Goal: Task Accomplishment & Management: Complete application form

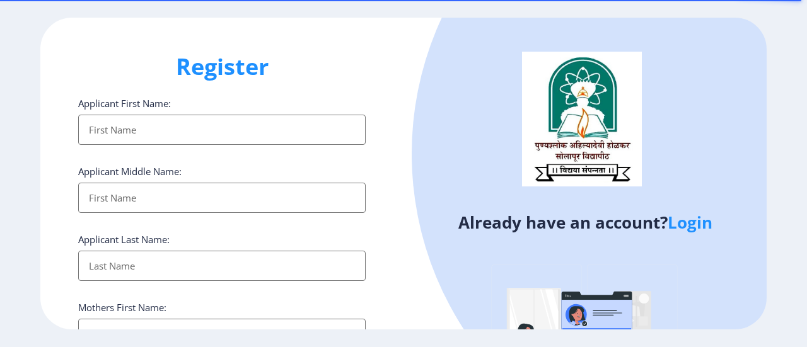
select select
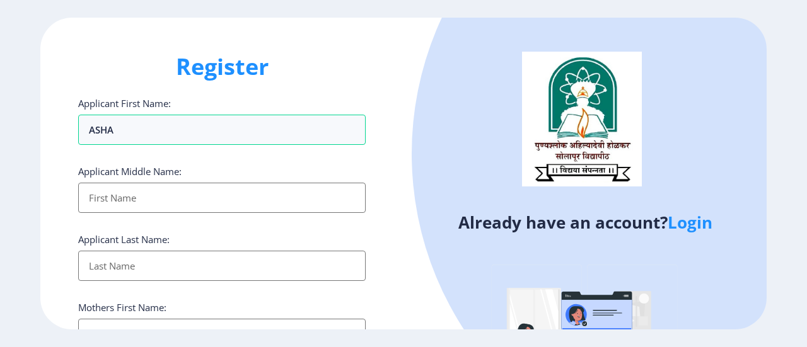
type input "ASHA"
type input "VASANT"
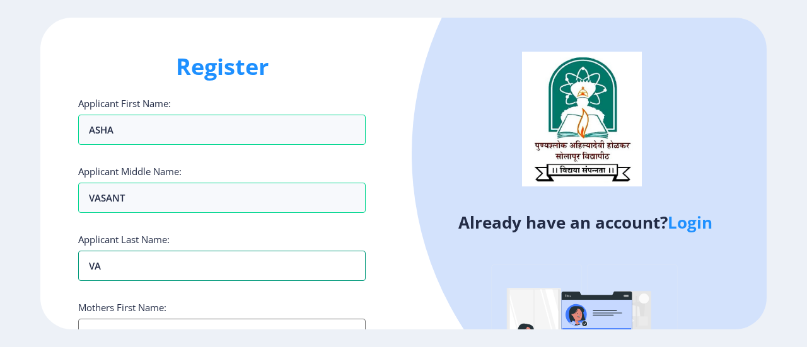
type input "V"
type input "[PERSON_NAME]"
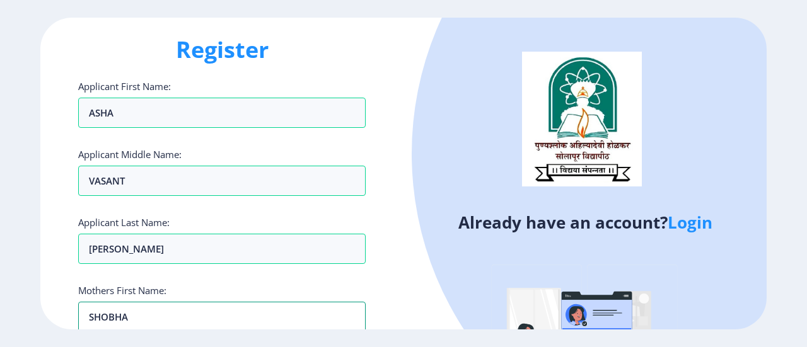
type input "SHOBHA"
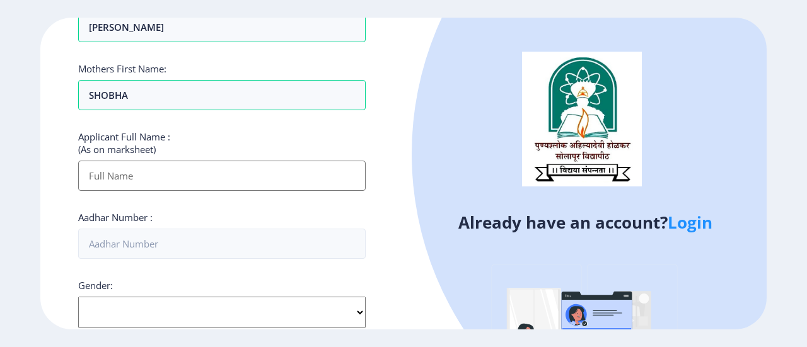
click at [180, 165] on input "Applicant First Name:" at bounding box center [222, 176] width 288 height 30
click at [120, 173] on input "Applicant First Name:" at bounding box center [222, 176] width 288 height 30
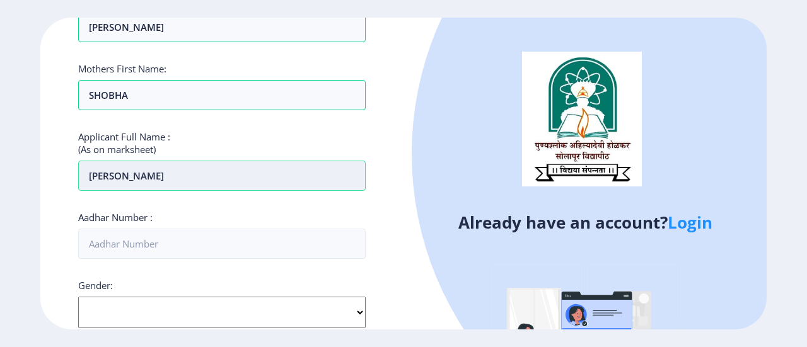
type input "[PERSON_NAME]"
type input "[CREDIT_CARD_NUMBER]"
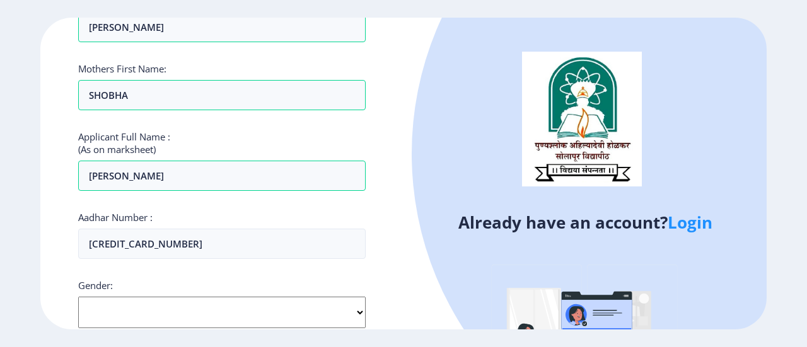
click at [357, 311] on select "Select Gender [DEMOGRAPHIC_DATA] [DEMOGRAPHIC_DATA] Other" at bounding box center [222, 313] width 288 height 32
click at [78, 297] on select "Select Gender [DEMOGRAPHIC_DATA] [DEMOGRAPHIC_DATA] Other" at bounding box center [222, 313] width 288 height 32
select select "[DEMOGRAPHIC_DATA]"
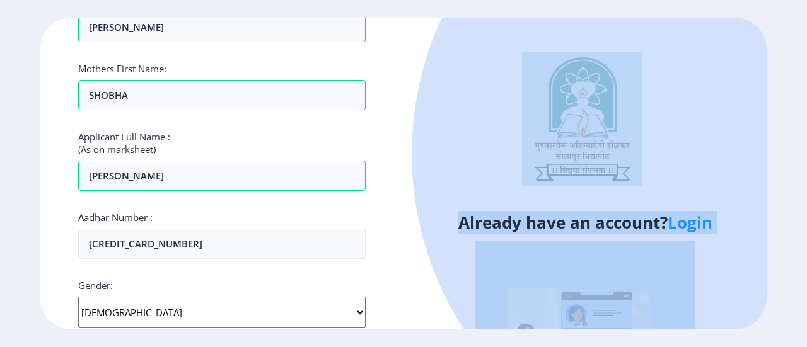
drag, startPoint x: 806, startPoint y: 58, endPoint x: 806, endPoint y: 216, distance: 157.6
click at [806, 216] on ngx-register "Register Applicant First Name: ASHA Applicant Middle Name: [PERSON_NAME] Applic…" at bounding box center [403, 174] width 807 height 313
click at [405, 236] on div "Already have an account? Login" at bounding box center [585, 240] width 363 height 445
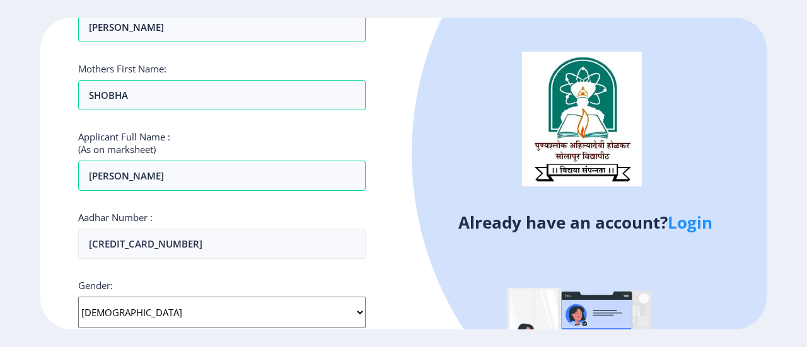
scroll to position [457, 0]
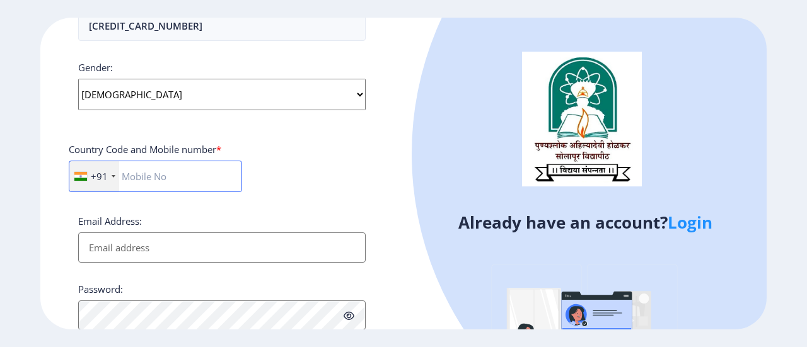
type input "0"
type input "9011375943"
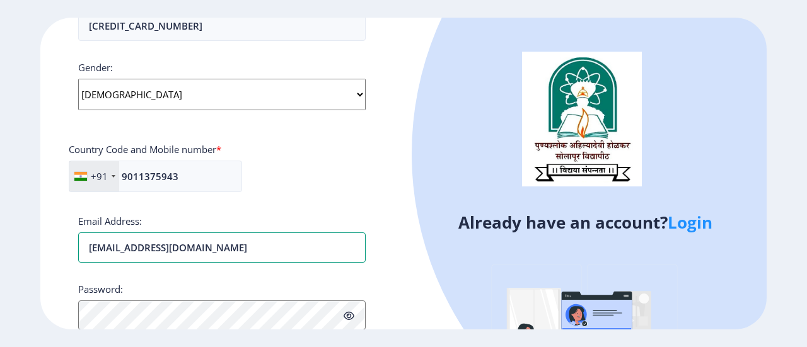
type input "[EMAIL_ADDRESS][DOMAIN_NAME]"
click at [353, 316] on icon at bounding box center [349, 315] width 11 height 9
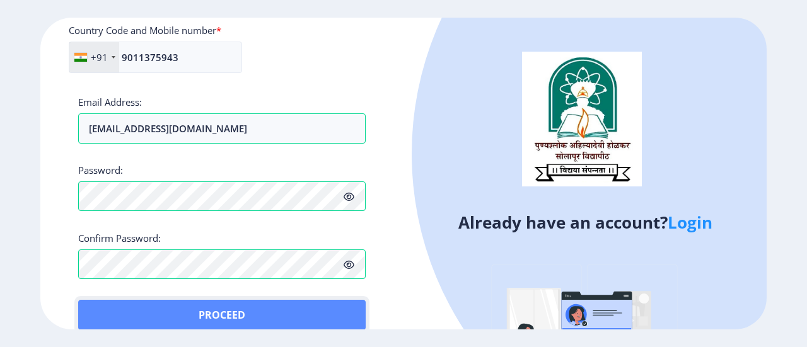
scroll to position [577, 0]
click at [107, 300] on button "Proceed" at bounding box center [222, 314] width 288 height 30
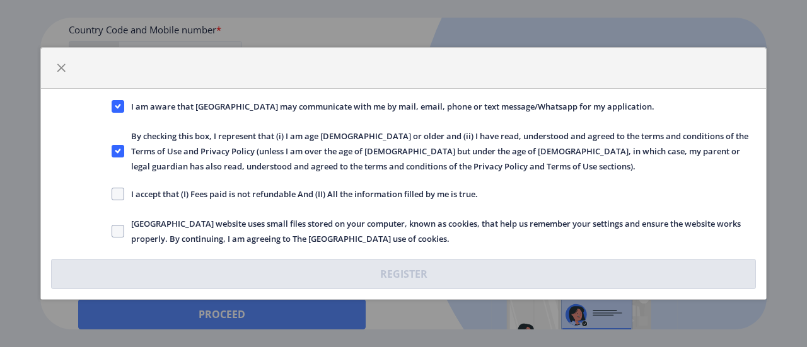
click at [107, 300] on div "I am aware that [GEOGRAPHIC_DATA] may communicate with me by mail, email, phone…" at bounding box center [403, 173] width 807 height 347
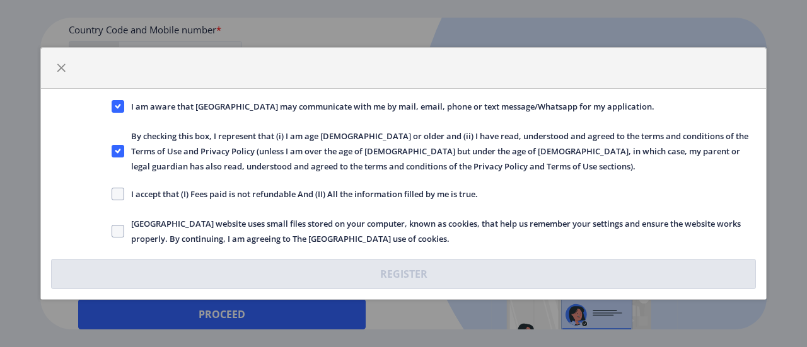
click at [146, 198] on span "I accept that (I) Fees paid is not refundable And (II) All the information fill…" at bounding box center [301, 194] width 354 height 15
click at [112, 195] on input "I accept that (I) Fees paid is not refundable And (II) All the information fill…" at bounding box center [112, 194] width 1 height 1
checkbox input "true"
click at [112, 229] on span at bounding box center [118, 231] width 13 height 13
click at [112, 231] on input "[GEOGRAPHIC_DATA] website uses small files stored on your computer, known as co…" at bounding box center [112, 231] width 1 height 1
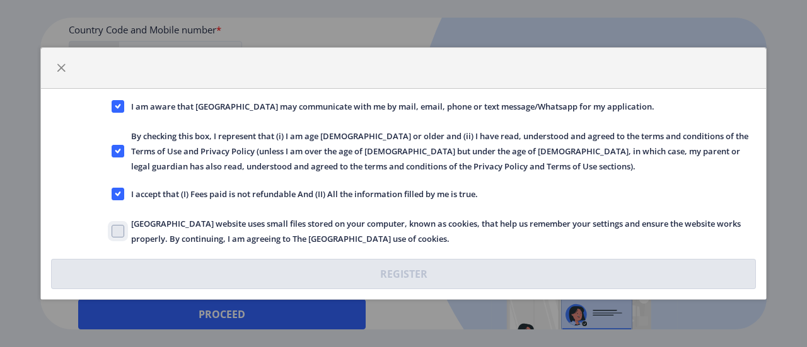
checkbox input "true"
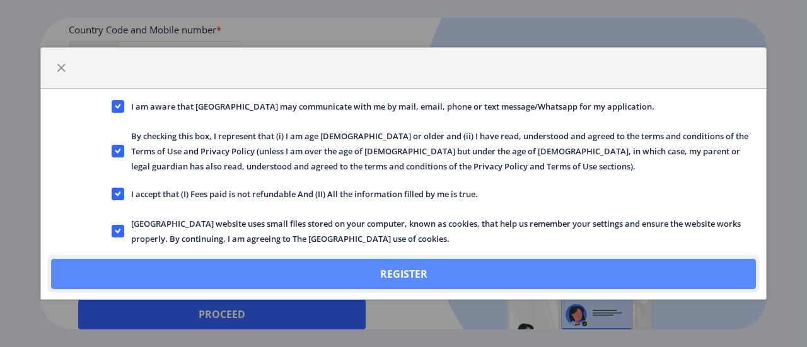
click at [145, 277] on button "Register" at bounding box center [403, 274] width 705 height 30
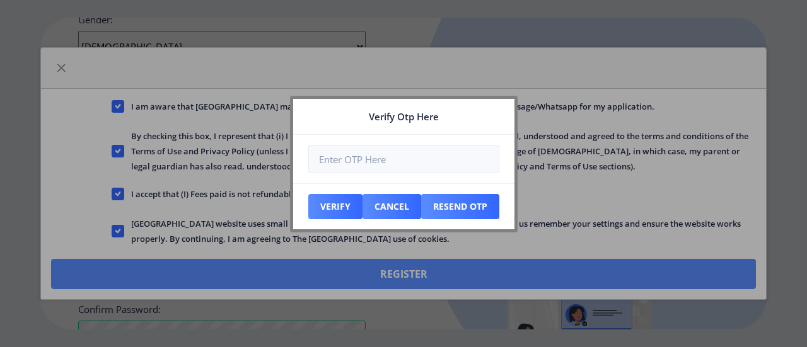
scroll to position [648, 0]
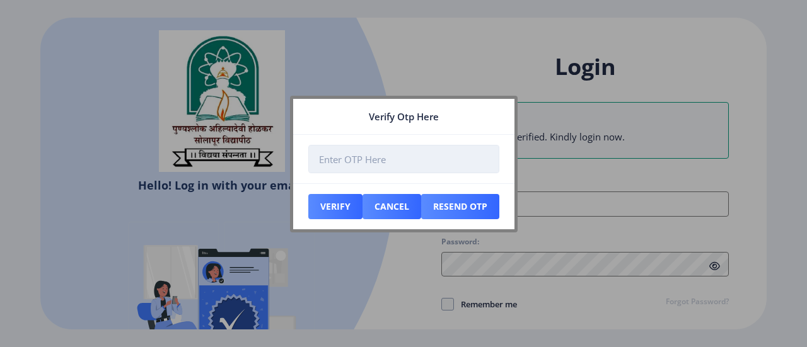
click at [361, 171] on input "number" at bounding box center [403, 159] width 191 height 28
click at [349, 164] on input "number" at bounding box center [403, 159] width 191 height 28
click at [348, 161] on input "number" at bounding box center [403, 159] width 191 height 28
click at [439, 162] on input "number" at bounding box center [403, 159] width 191 height 28
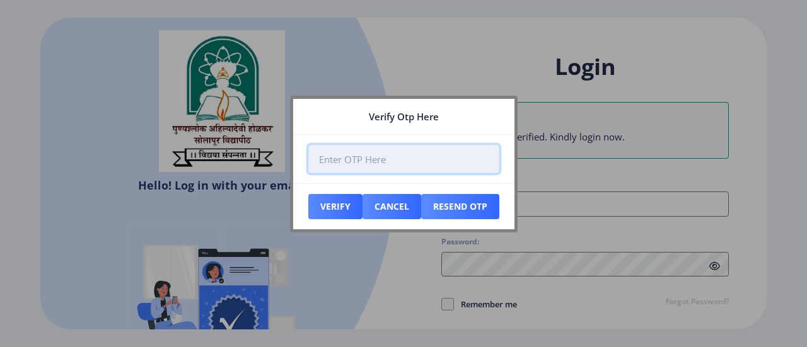
click at [438, 161] on input "number" at bounding box center [403, 159] width 191 height 28
click at [424, 157] on input "number" at bounding box center [403, 159] width 191 height 28
click at [448, 164] on input "number" at bounding box center [403, 159] width 191 height 28
click at [444, 158] on input "number" at bounding box center [403, 159] width 191 height 28
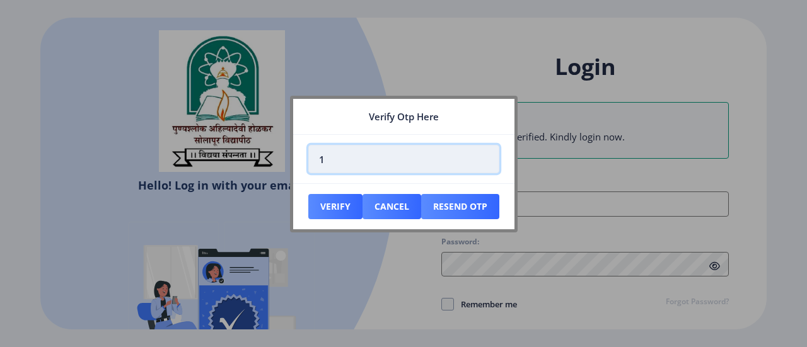
click at [485, 156] on input "1" at bounding box center [403, 159] width 191 height 28
type input "0"
click at [484, 161] on input "0" at bounding box center [403, 159] width 191 height 28
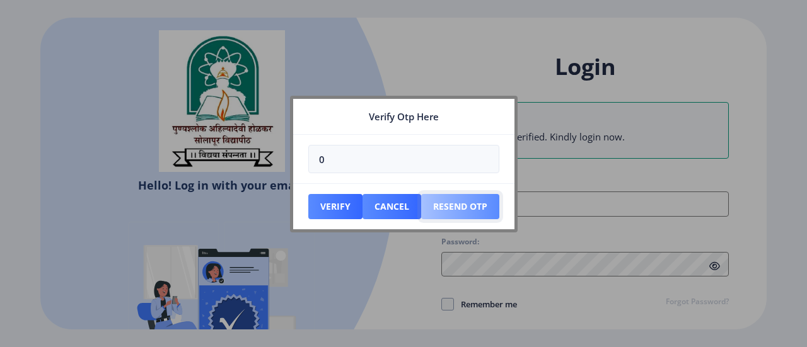
click at [448, 205] on button "Resend Otp" at bounding box center [460, 206] width 78 height 25
click at [447, 210] on button "Resend Otp" at bounding box center [460, 206] width 78 height 25
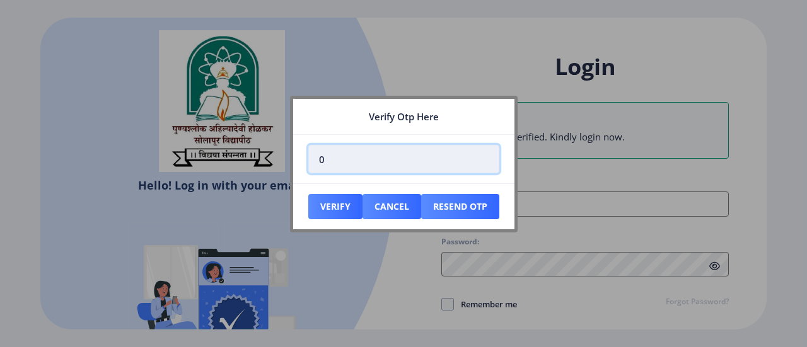
click at [434, 153] on input "0" at bounding box center [403, 159] width 191 height 28
click at [343, 161] on input "number" at bounding box center [403, 159] width 191 height 28
type input "5"
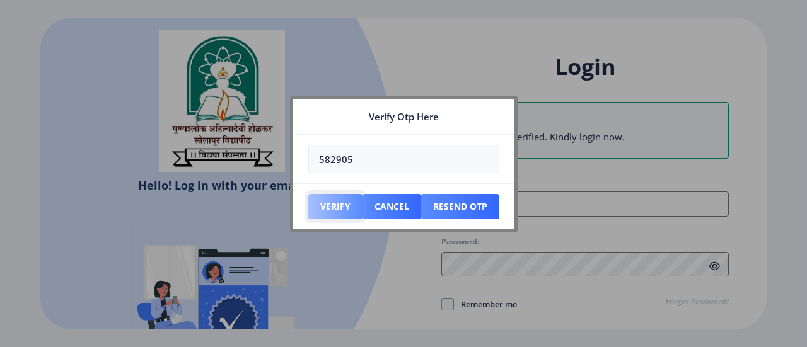
click at [334, 201] on button "Verify" at bounding box center [335, 206] width 54 height 25
click at [335, 207] on button "Verify" at bounding box center [335, 206] width 54 height 25
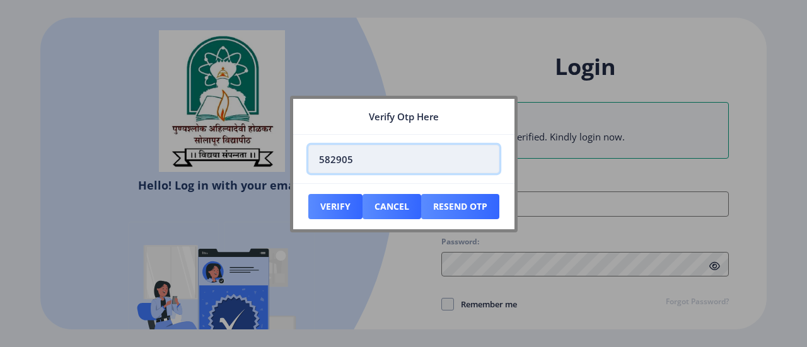
click at [366, 162] on input "582905" at bounding box center [403, 159] width 191 height 28
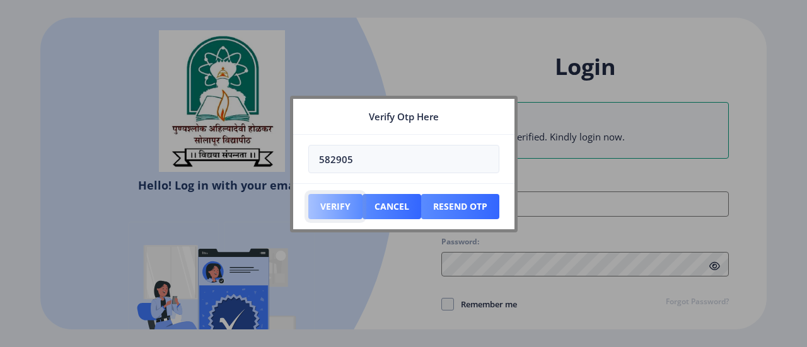
click at [334, 207] on button "Verify" at bounding box center [335, 206] width 54 height 25
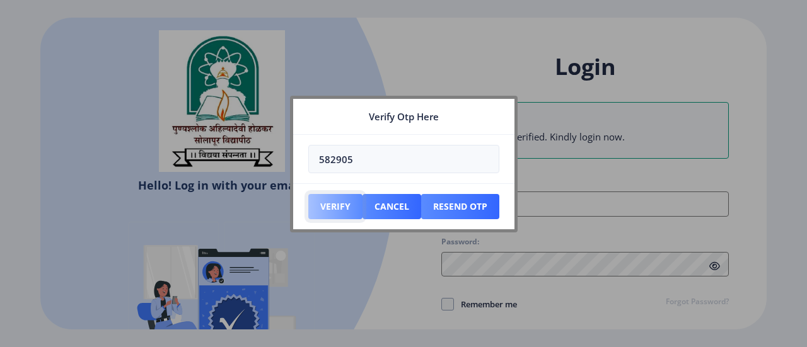
click at [334, 207] on button "Verify" at bounding box center [335, 206] width 54 height 25
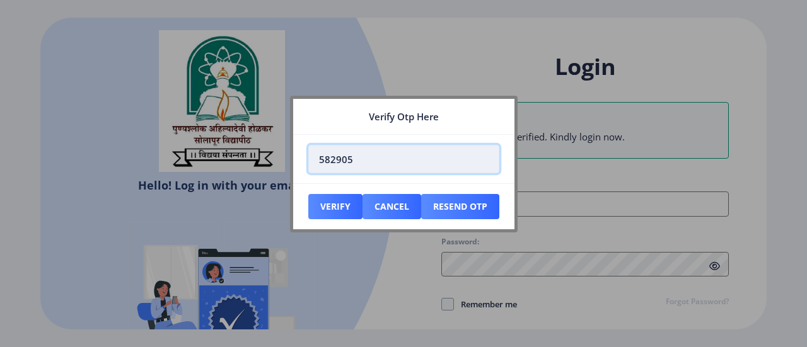
click at [373, 157] on input "582905" at bounding box center [403, 159] width 191 height 28
type input "5"
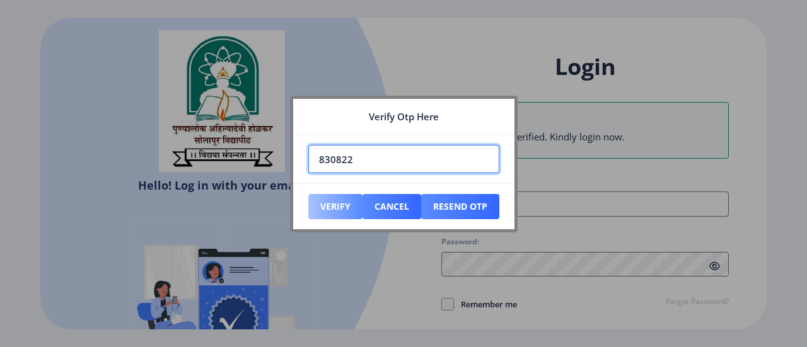
type input "830822"
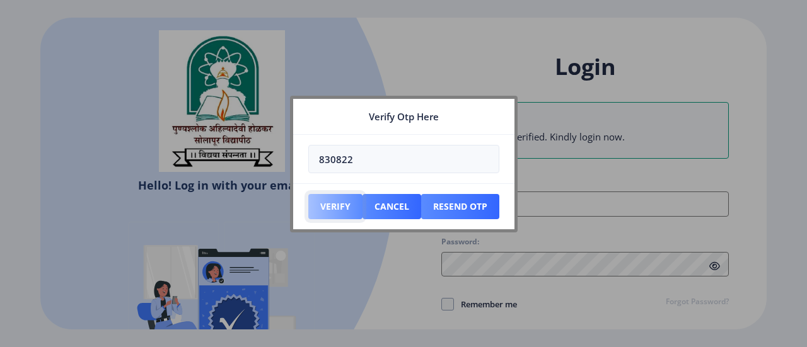
click at [334, 211] on button "Verify" at bounding box center [335, 206] width 54 height 25
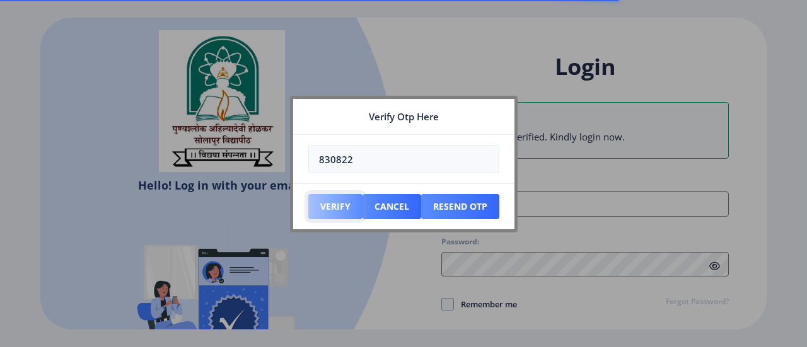
click at [326, 202] on button "Verify" at bounding box center [335, 206] width 54 height 25
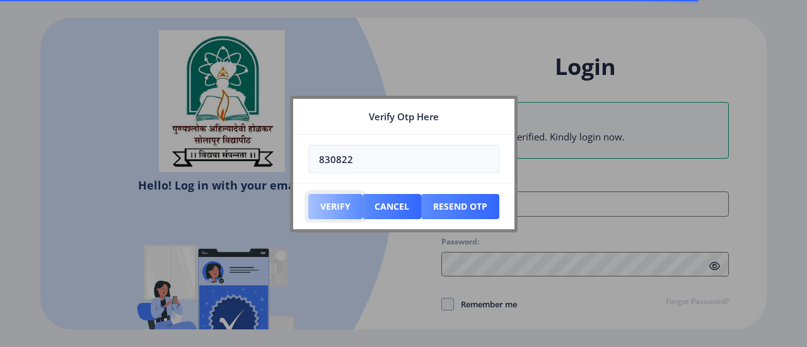
click at [326, 202] on button "Verify" at bounding box center [335, 206] width 54 height 25
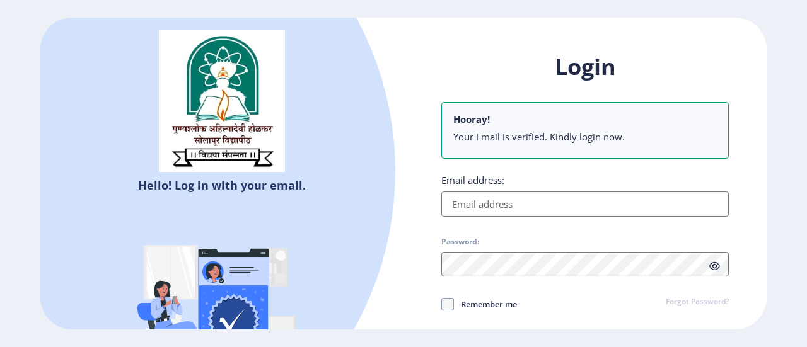
click at [561, 207] on input "Email address:" at bounding box center [585, 204] width 288 height 25
type input "[EMAIL_ADDRESS][DOMAIN_NAME]"
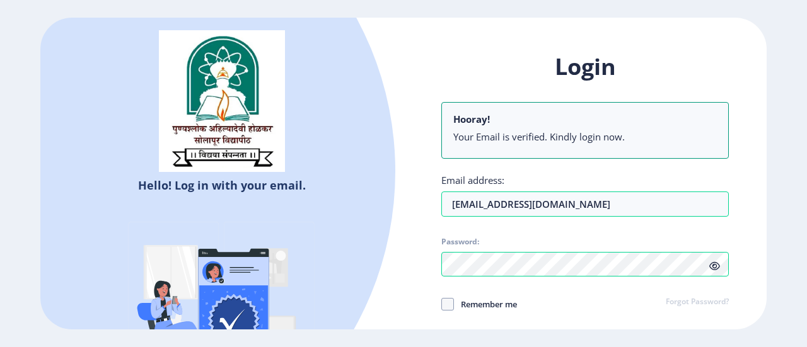
click at [718, 262] on icon at bounding box center [714, 266] width 11 height 9
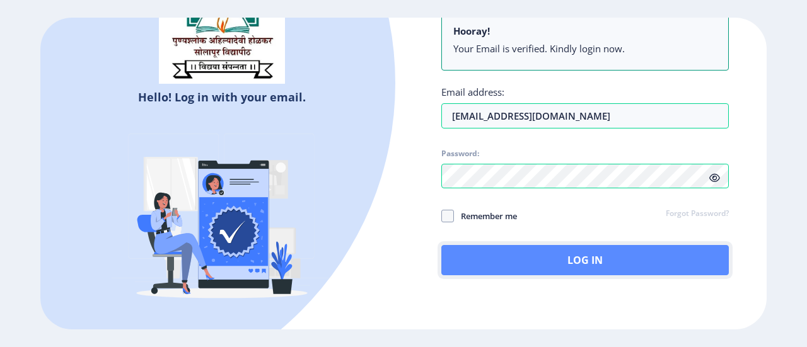
click at [691, 262] on button "Log In" at bounding box center [585, 260] width 288 height 30
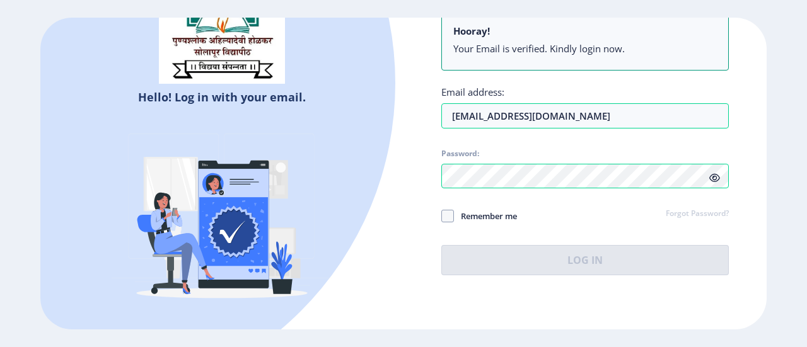
scroll to position [72, 0]
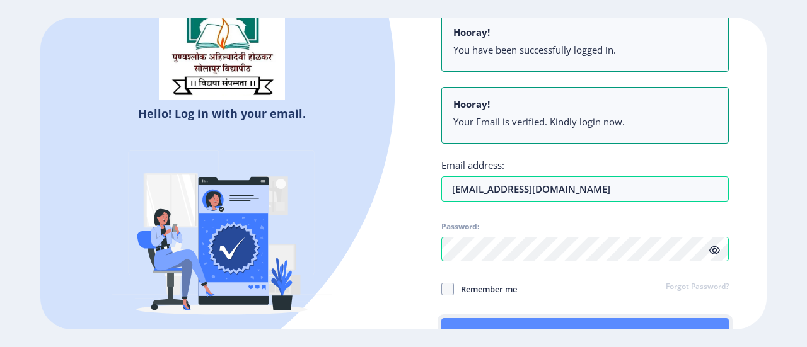
click at [563, 323] on button "Log In" at bounding box center [585, 333] width 288 height 30
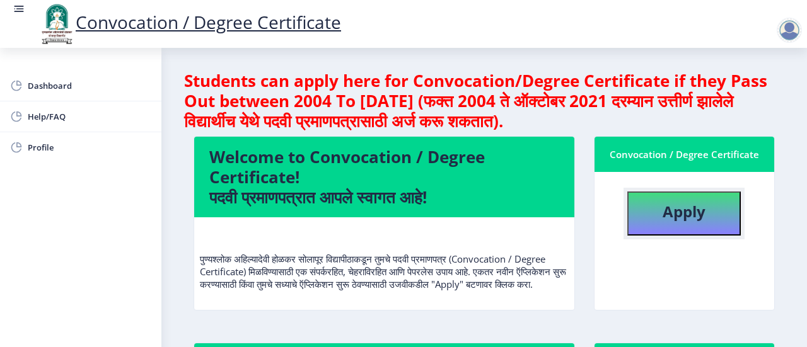
click at [665, 215] on b "Apply" at bounding box center [684, 211] width 43 height 21
select select
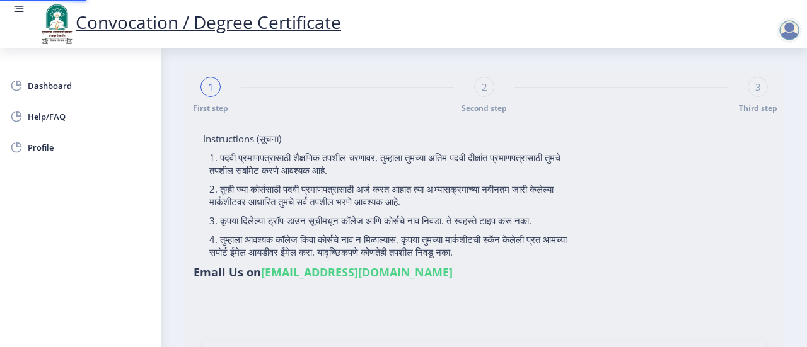
type input "[PERSON_NAME]"
type input "SHOBHA"
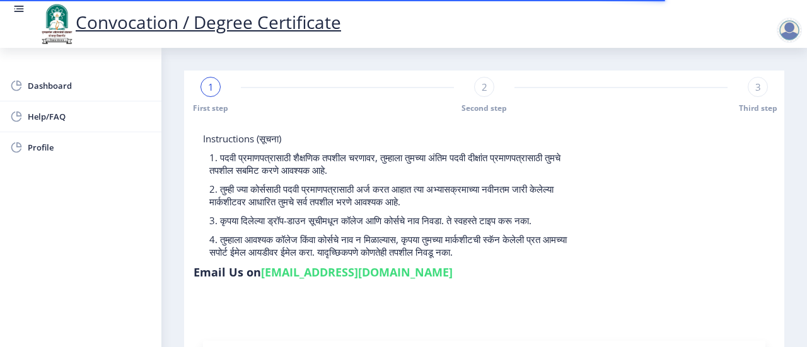
click at [483, 95] on div "2" at bounding box center [484, 87] width 20 height 20
select select
click at [202, 90] on div "1" at bounding box center [211, 87] width 20 height 20
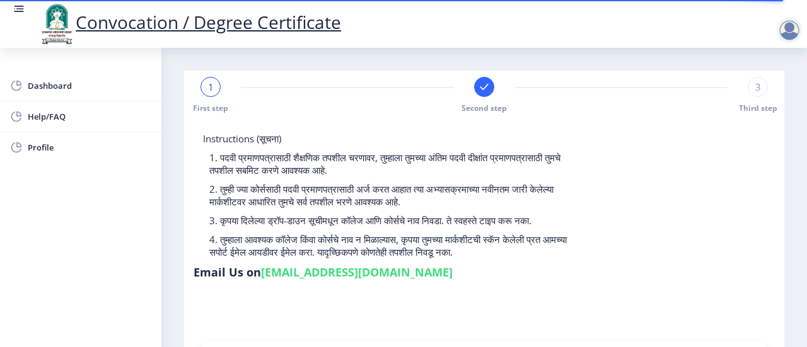
click at [212, 89] on span "1" at bounding box center [211, 87] width 6 height 13
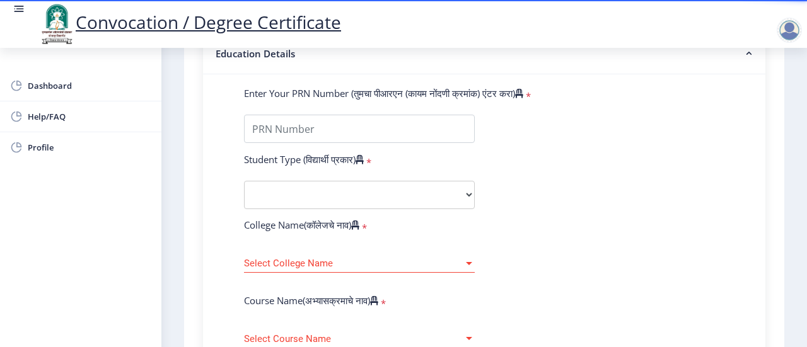
scroll to position [305, 0]
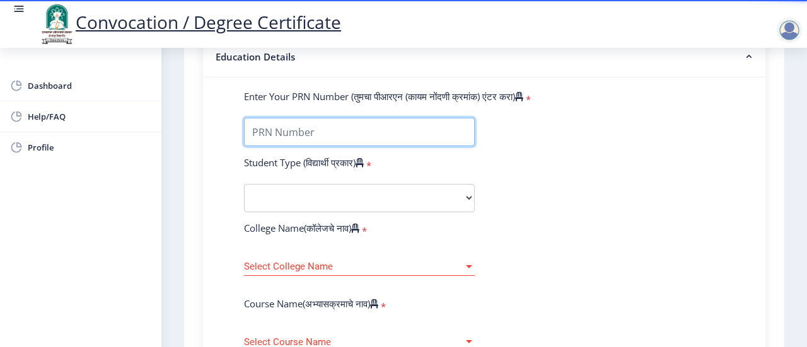
click at [399, 131] on input "Enter Your PRN Number (तुमचा पीआरएन (कायम नोंदणी क्रमांक) एंटर करा)" at bounding box center [359, 132] width 231 height 28
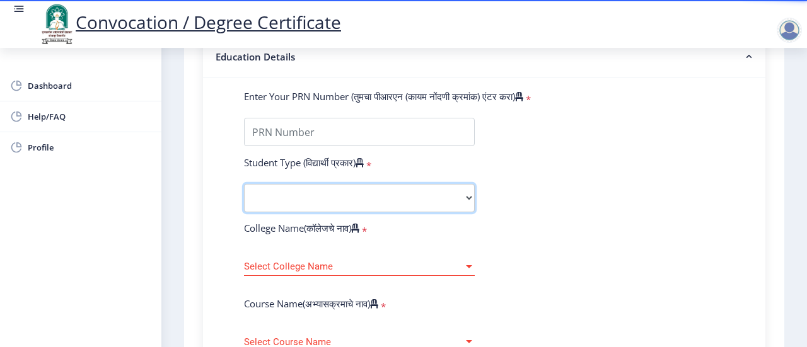
click at [462, 200] on select "Select Student Type Regular External" at bounding box center [359, 198] width 231 height 28
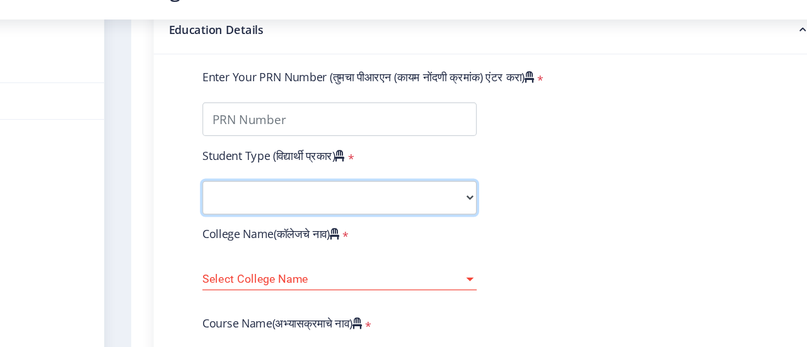
drag, startPoint x: 462, startPoint y: 200, endPoint x: 336, endPoint y: 238, distance: 131.1
click at [370, 202] on select "Select Student Type Regular External" at bounding box center [359, 198] width 231 height 28
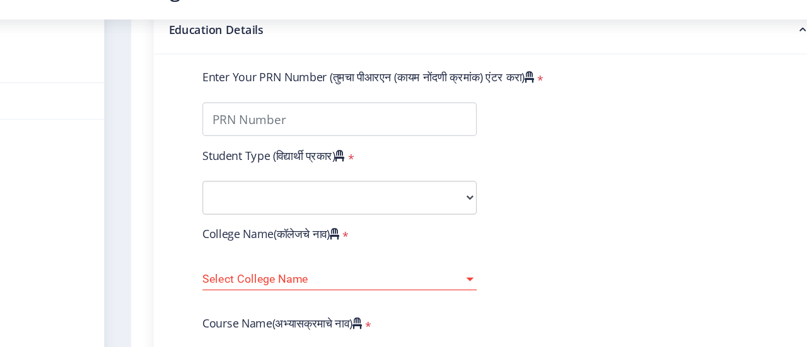
click at [364, 161] on icon at bounding box center [360, 162] width 8 height 9
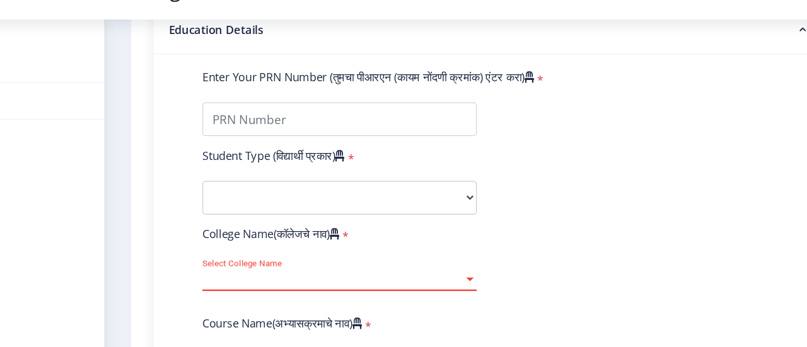
click at [445, 262] on span "Select College Name" at bounding box center [353, 267] width 219 height 11
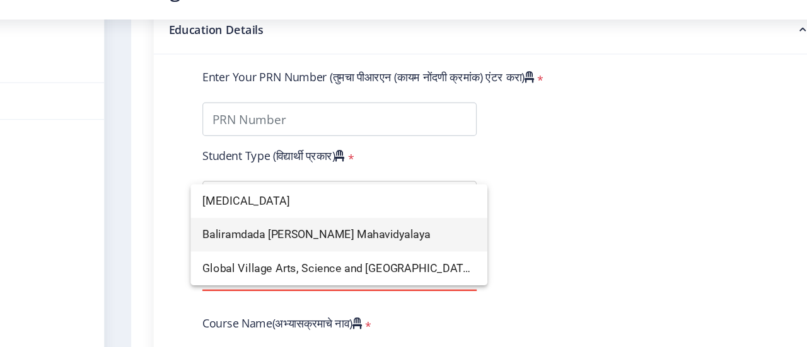
type input "[MEDICAL_DATA]"
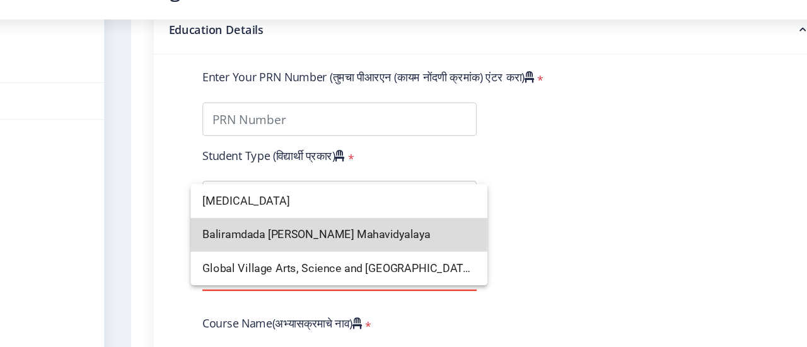
click at [336, 226] on span "Baliramdada [PERSON_NAME] Mahavidyalaya" at bounding box center [359, 229] width 230 height 28
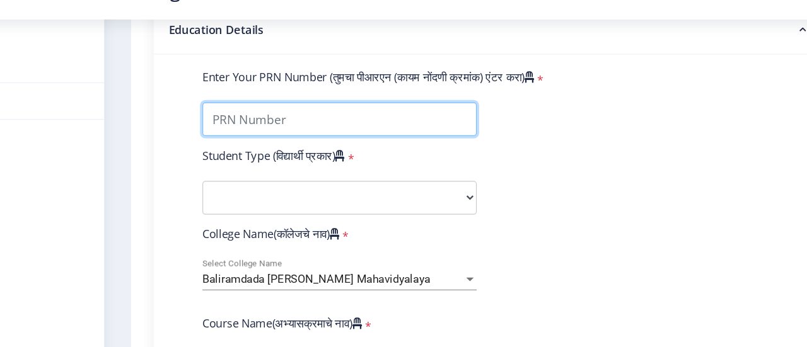
click at [325, 136] on input "Enter Your PRN Number (तुमचा पीआरएन (कायम नोंदणी क्रमांक) एंटर करा)" at bounding box center [359, 132] width 231 height 28
type input "0800016155"
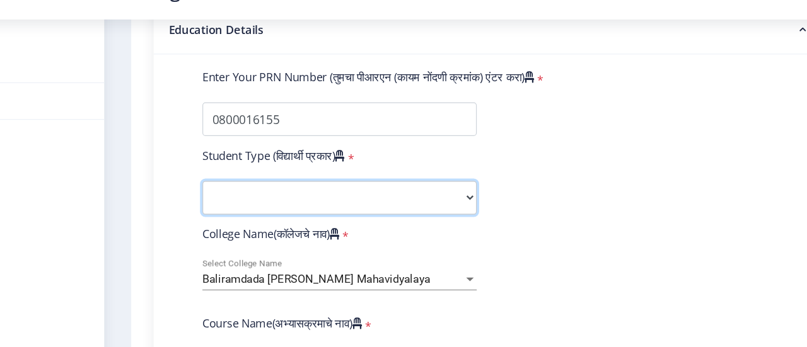
click at [306, 189] on select "Select Student Type Regular External" at bounding box center [359, 198] width 231 height 28
select select "Regular"
click at [244, 184] on select "Select Student Type Regular External" at bounding box center [359, 198] width 231 height 28
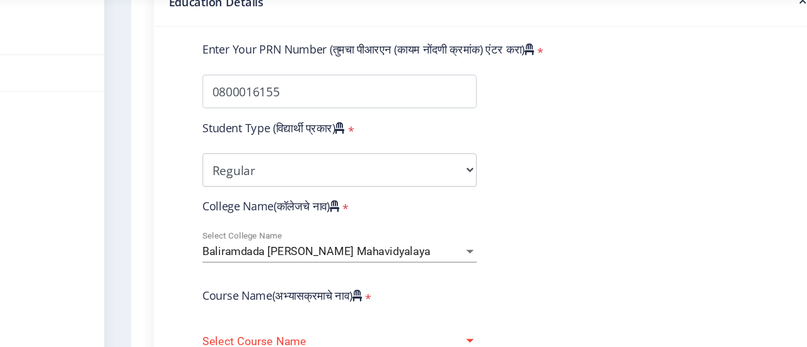
scroll to position [545, 0]
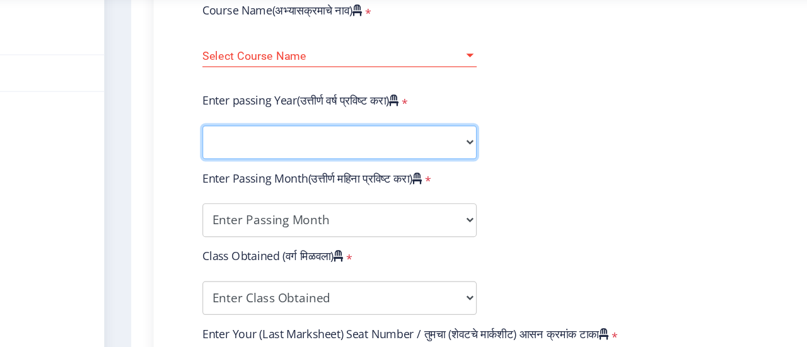
click at [472, 165] on select "2025 2024 2023 2022 2021 2020 2019 2018 2017 2016 2015 2014 2013 2012 2011 2010…" at bounding box center [359, 175] width 231 height 28
select select "2008"
click at [244, 161] on select "2025 2024 2023 2022 2021 2020 2019 2018 2017 2016 2015 2014 2013 2012 2011 2010…" at bounding box center [359, 175] width 231 height 28
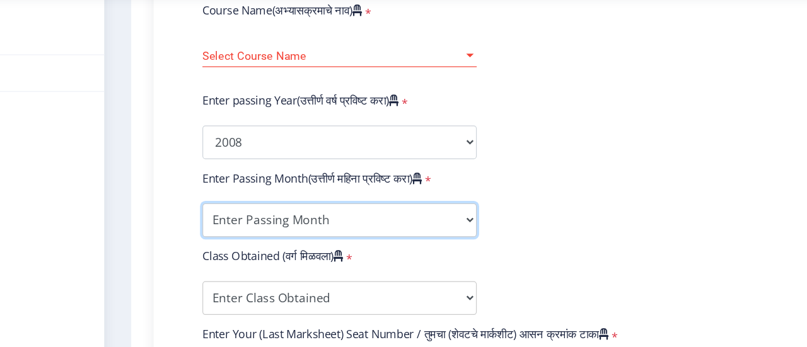
click at [351, 241] on select "Enter Passing Month March April May October November December" at bounding box center [359, 240] width 231 height 28
select select "May"
click at [244, 226] on select "Enter Passing Month March April May October November December" at bounding box center [359, 240] width 231 height 28
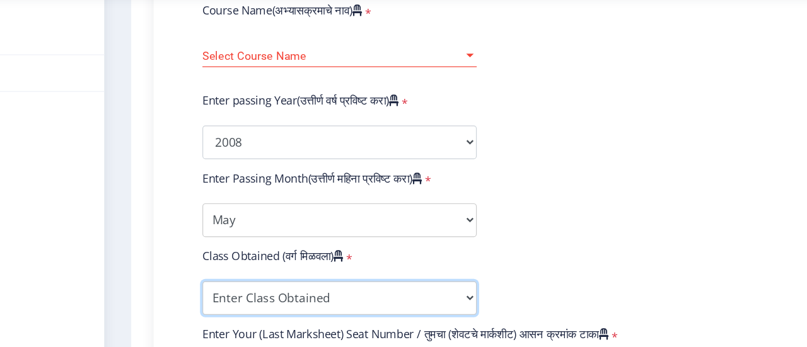
click at [402, 299] on select "Enter Class Obtained FIRST CLASS WITH DISTINCTION FIRST CLASS HIGHER SECOND CLA…" at bounding box center [359, 306] width 231 height 28
select select "FIRST CLASS WITH DISTINCTION"
click at [244, 292] on select "Enter Class Obtained FIRST CLASS WITH DISTINCTION FIRST CLASS HIGHER SECOND CLA…" at bounding box center [359, 306] width 231 height 28
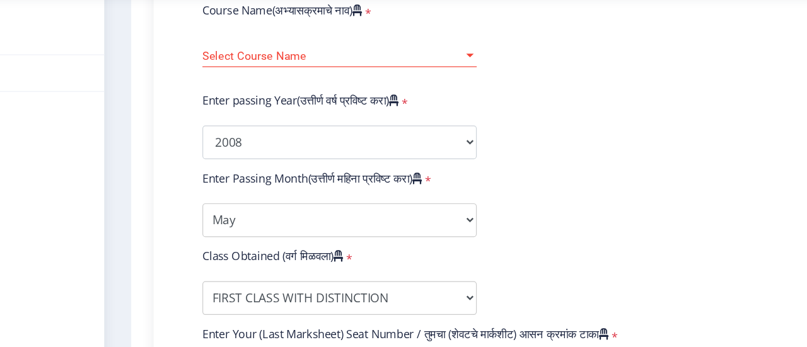
scroll to position [747, 0]
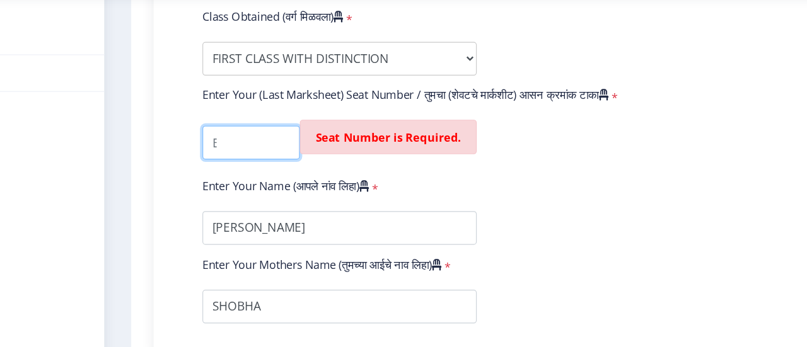
click at [278, 172] on input "textarea" at bounding box center [285, 175] width 82 height 28
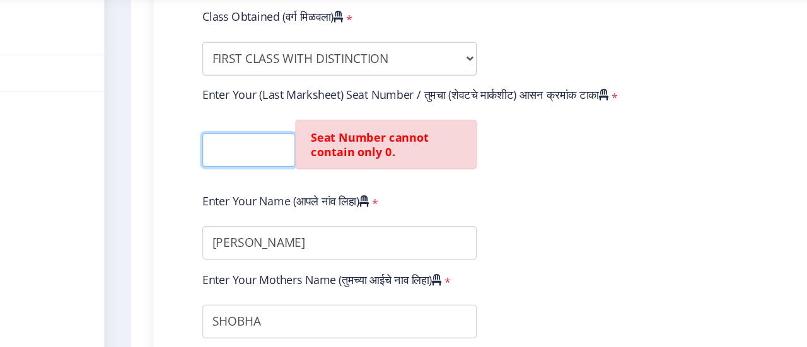
scroll to position [0, 22]
click at [292, 194] on input "textarea" at bounding box center [283, 181] width 78 height 28
type input "0"
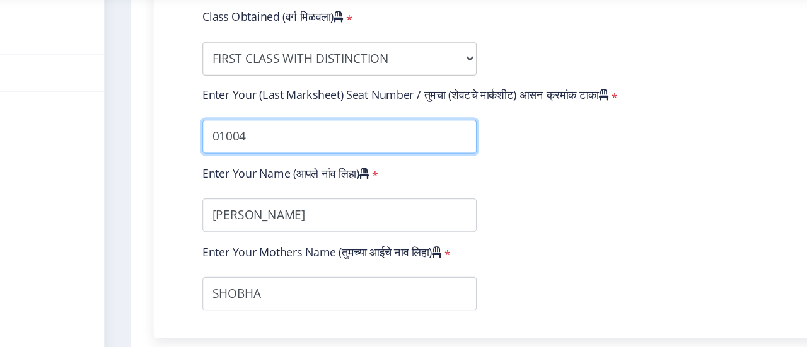
type input "01004"
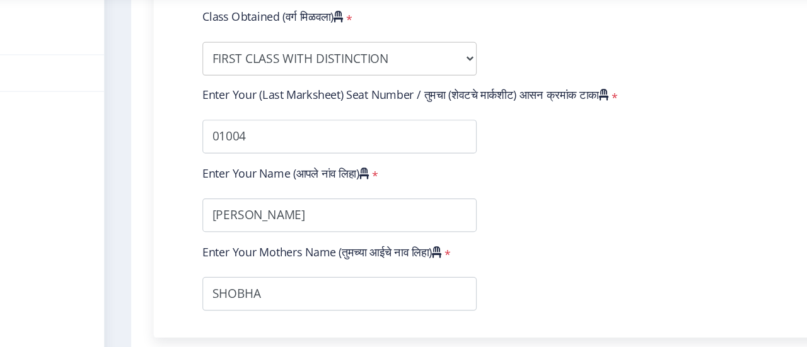
scroll to position [876, 0]
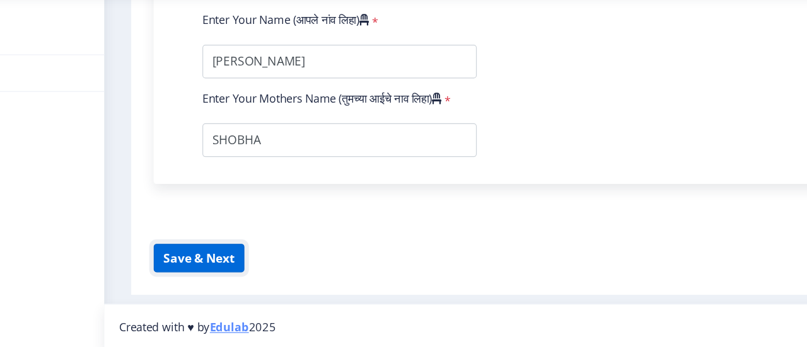
click at [238, 271] on button "Save & Next" at bounding box center [241, 272] width 76 height 24
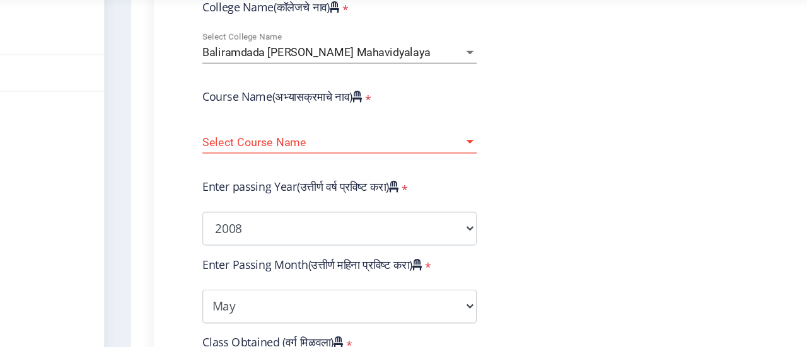
scroll to position [447, 0]
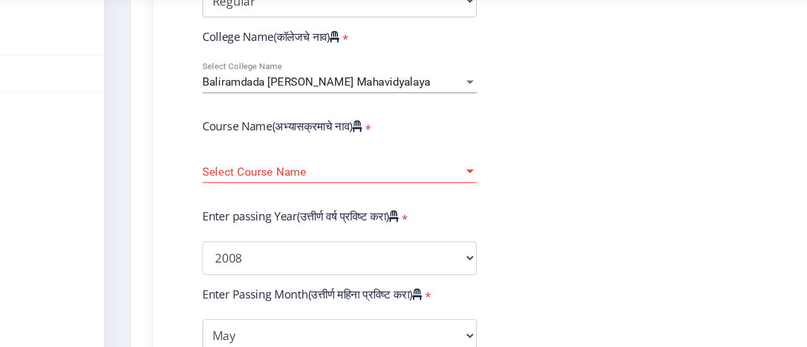
click at [454, 191] on div "Select Course Name Select Course Name" at bounding box center [359, 196] width 231 height 26
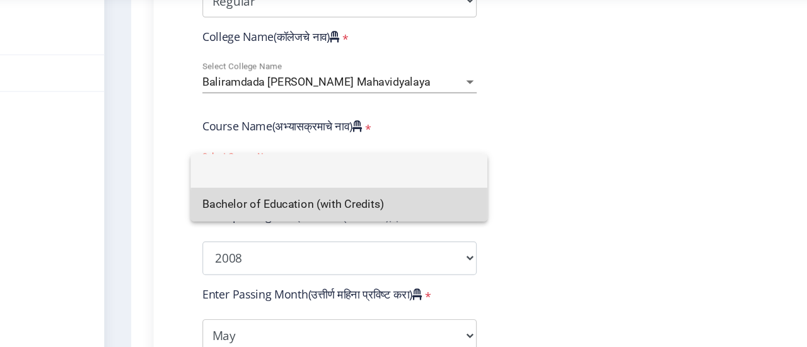
click at [412, 231] on span "Bachelor of Education (with Credits)" at bounding box center [359, 227] width 230 height 28
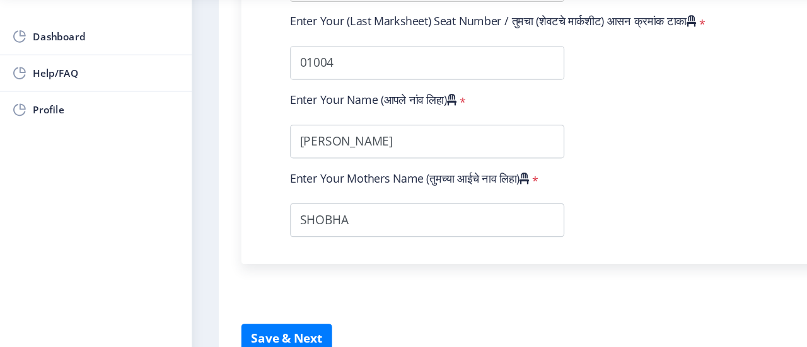
scroll to position [876, 0]
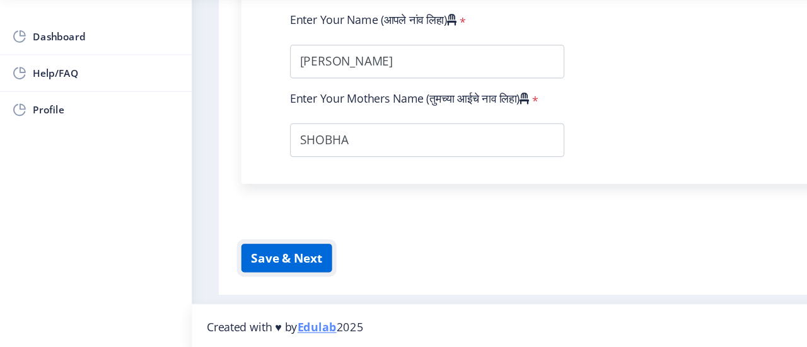
click at [238, 270] on button "Save & Next" at bounding box center [241, 272] width 76 height 24
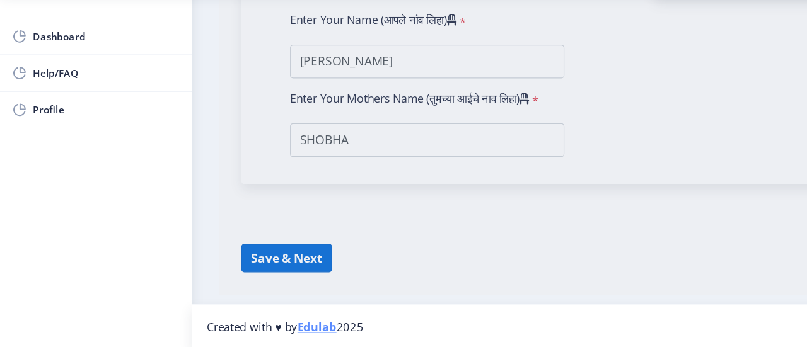
select select
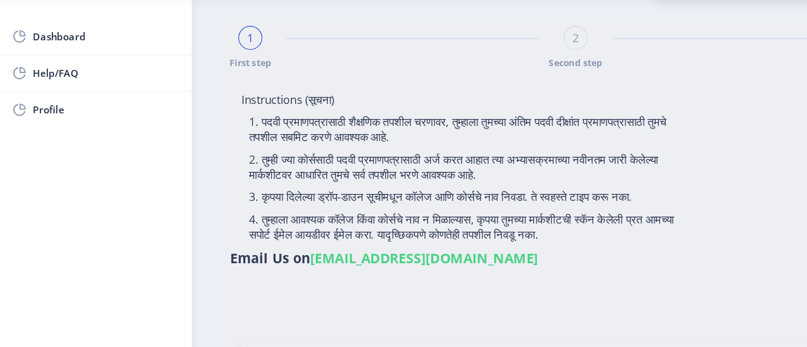
type input "[PERSON_NAME]"
type input "SHOBHA"
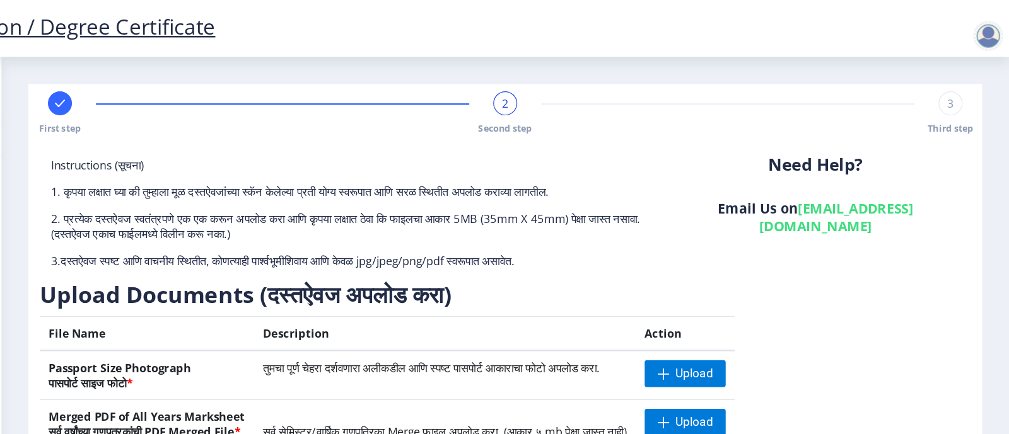
click at [806, 37] on div at bounding box center [991, 30] width 25 height 25
click at [806, 154] on div "Instructions (सूचना) 1. कृपया लक्षात घ्या की तुम्हाला मूळ दस्तऐवजांच्या स्कॅन क…" at bounding box center [584, 333] width 789 height 427
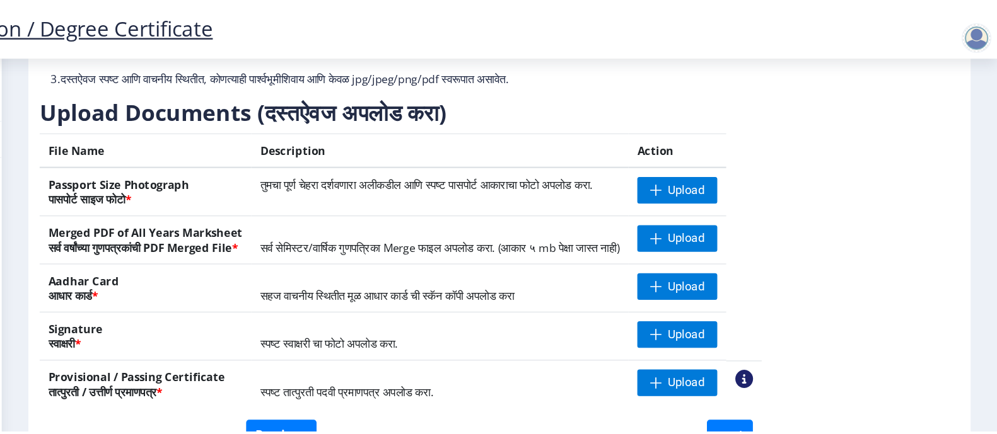
scroll to position [157, 0]
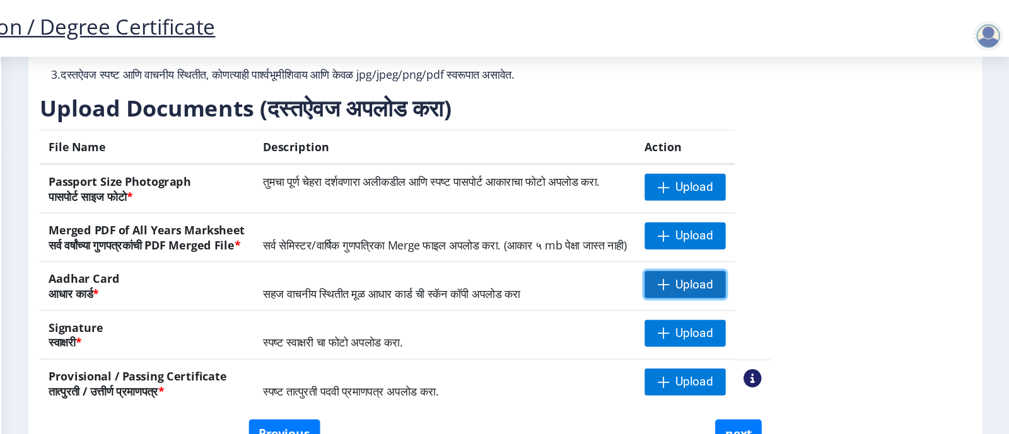
click at [760, 236] on span "Upload" at bounding box center [744, 239] width 32 height 13
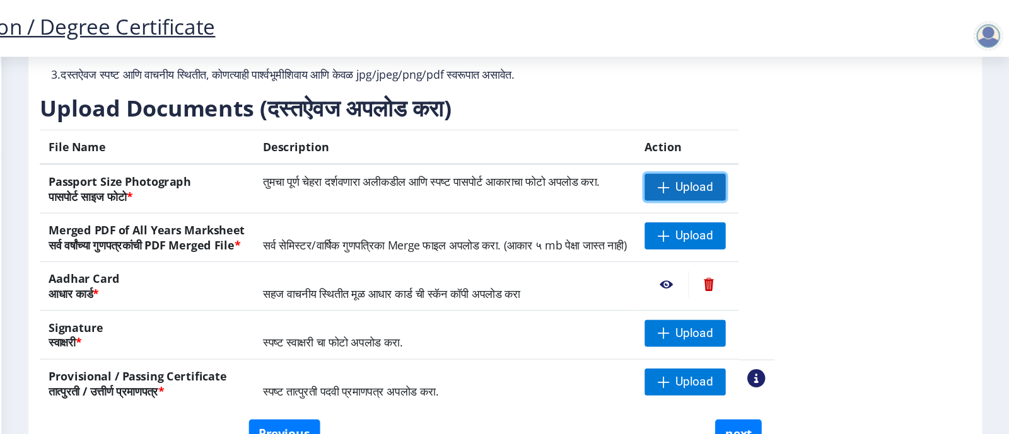
click at [760, 154] on span "Upload" at bounding box center [744, 157] width 32 height 13
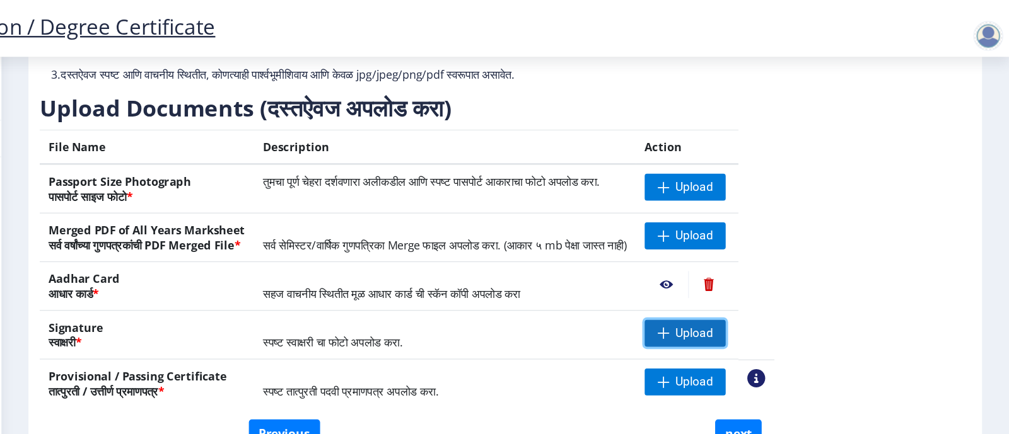
click at [760, 281] on span "Upload" at bounding box center [744, 280] width 32 height 13
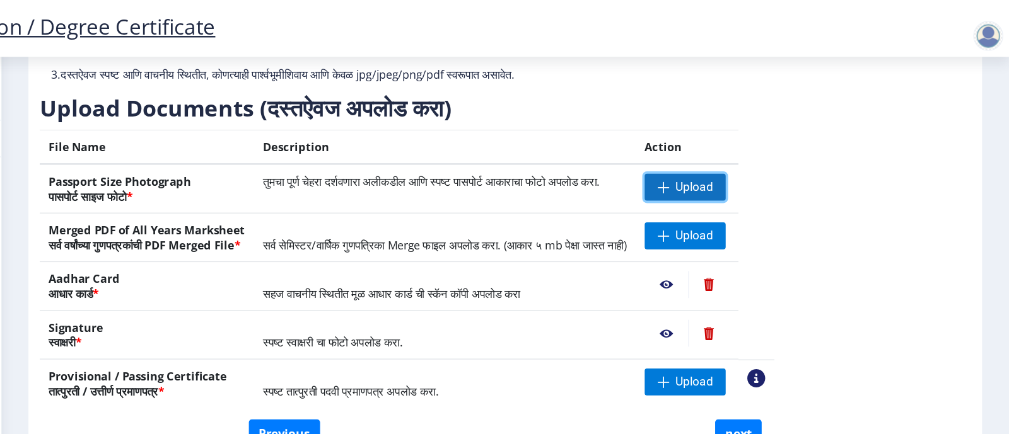
click at [760, 156] on span "Upload" at bounding box center [744, 157] width 32 height 13
drag, startPoint x: 774, startPoint y: 156, endPoint x: 608, endPoint y: 194, distance: 170.2
click at [608, 194] on td "सर्व सेमिस्टर/वार्षिक गुणपत्रिका Merge फाइल अपलोड करा. (आकार ५ mb पेक्षा जास्त …" at bounding box center [534, 200] width 321 height 41
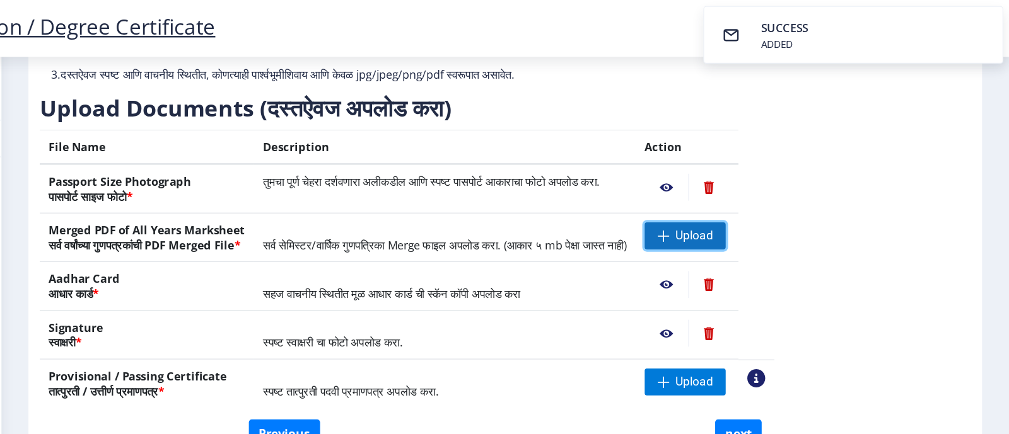
click at [723, 200] on span at bounding box center [718, 199] width 10 height 10
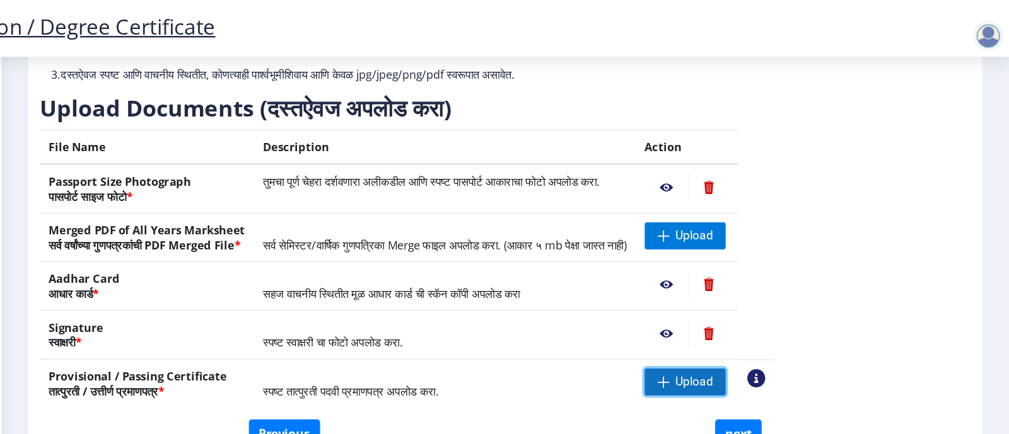
click at [760, 323] on span "Upload" at bounding box center [744, 321] width 32 height 13
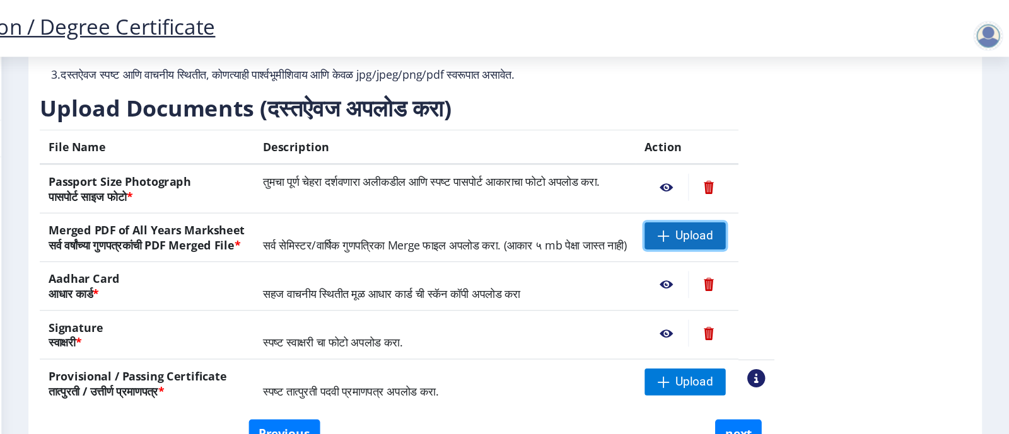
click at [760, 199] on span "Upload" at bounding box center [744, 198] width 32 height 13
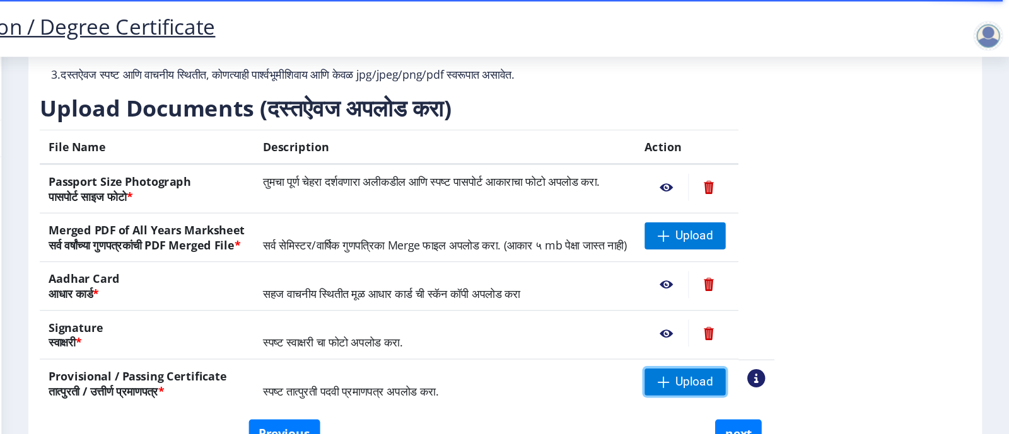
click at [760, 330] on span "Upload" at bounding box center [736, 321] width 68 height 23
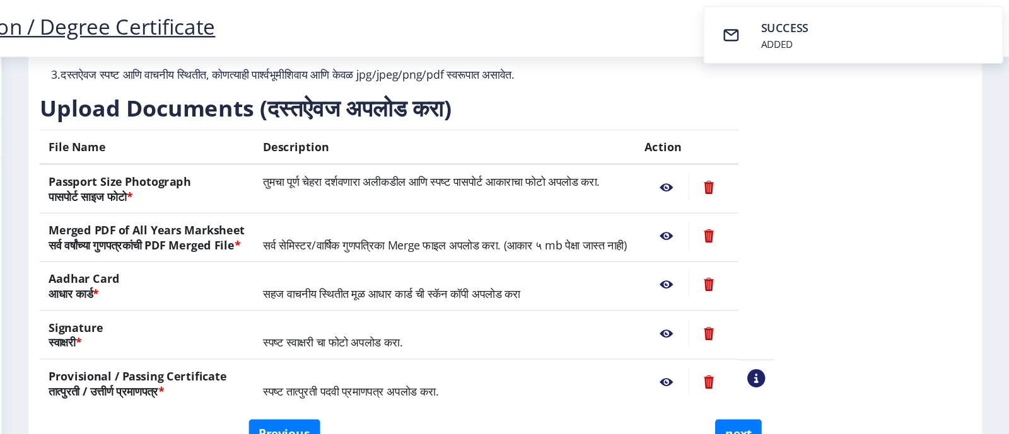
click at [739, 161] on nb-action at bounding box center [720, 157] width 37 height 23
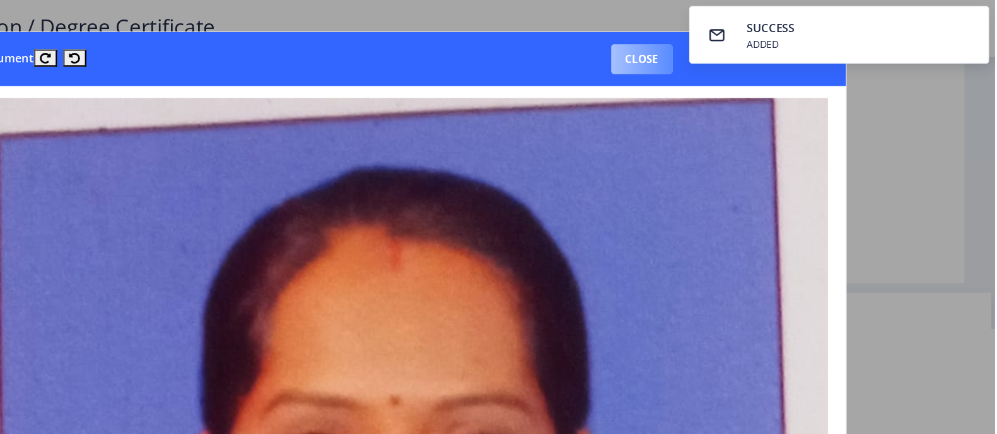
click at [704, 52] on button "Close" at bounding box center [700, 49] width 52 height 25
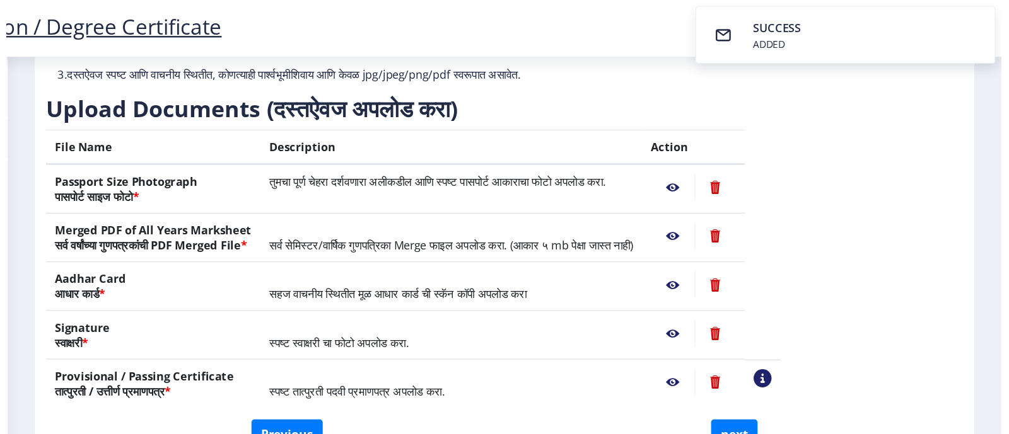
scroll to position [40, 0]
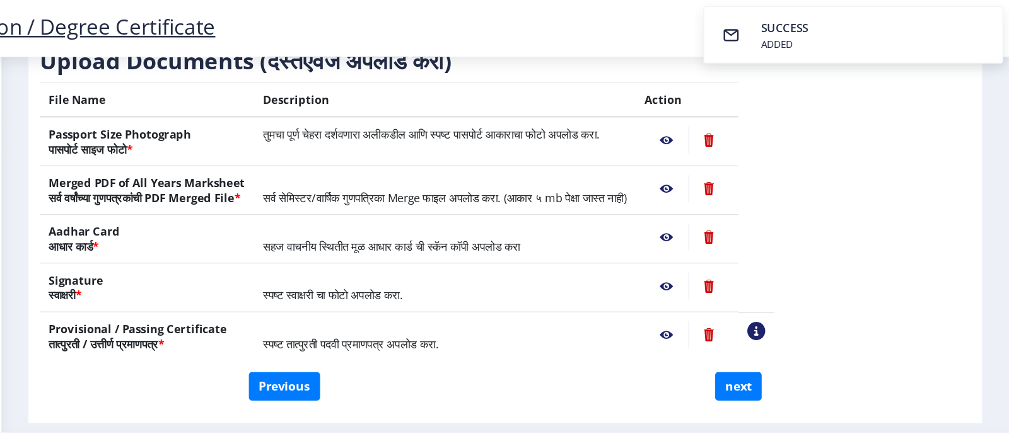
click at [739, 160] on nb-action at bounding box center [720, 159] width 37 height 23
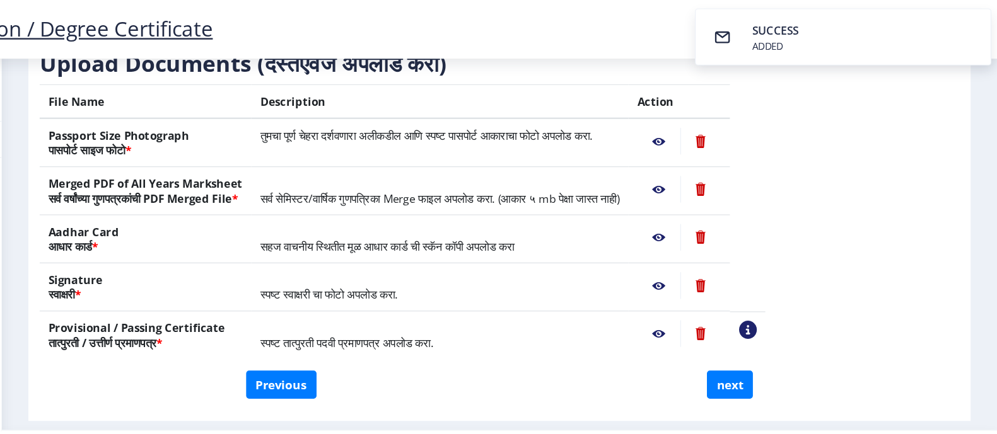
scroll to position [0, 0]
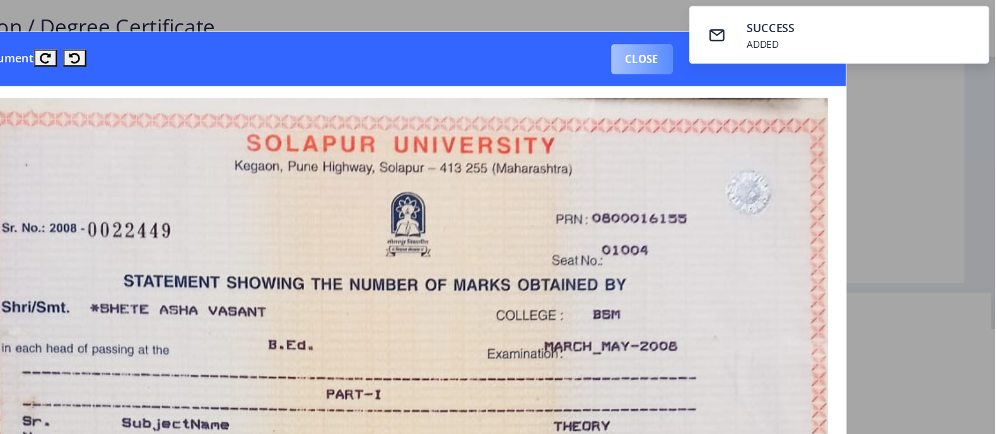
click at [687, 59] on button "Close" at bounding box center [700, 49] width 52 height 25
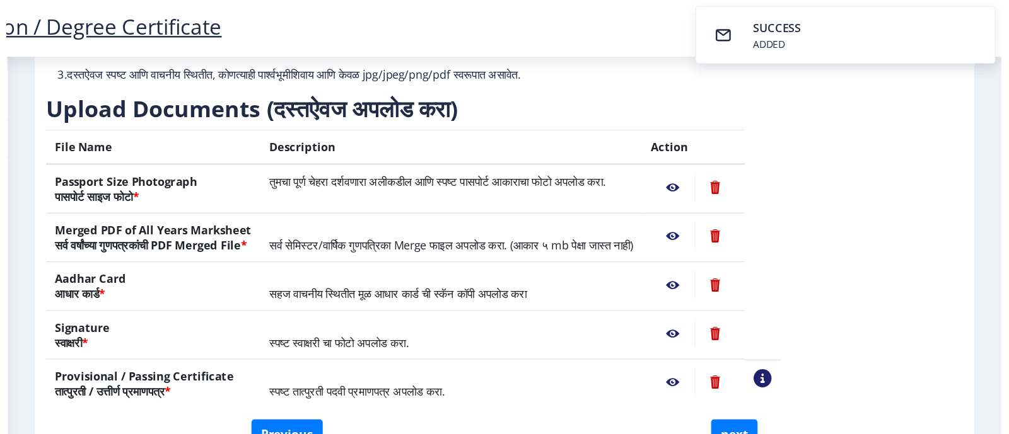
scroll to position [40, 0]
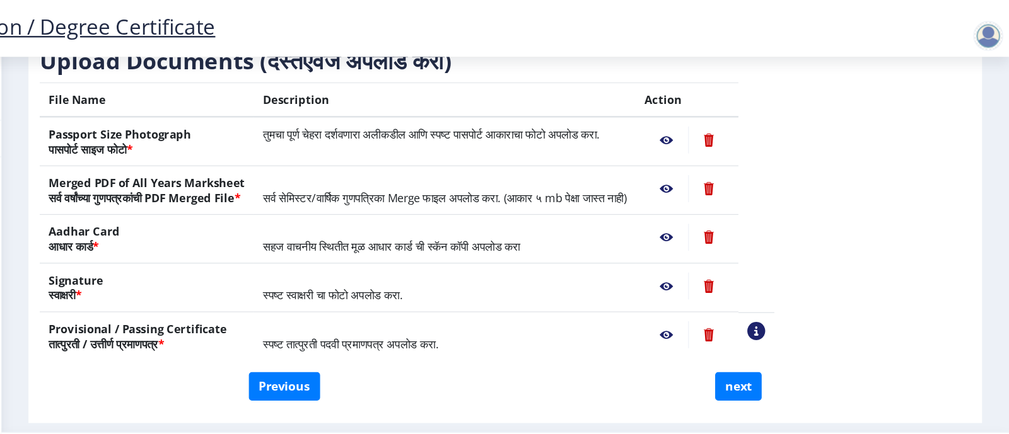
click at [739, 197] on nb-action at bounding box center [720, 200] width 37 height 23
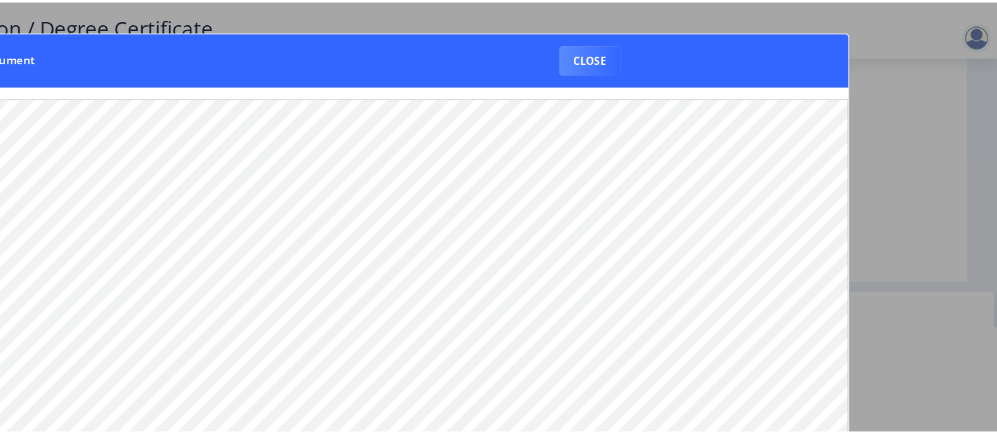
scroll to position [0, 0]
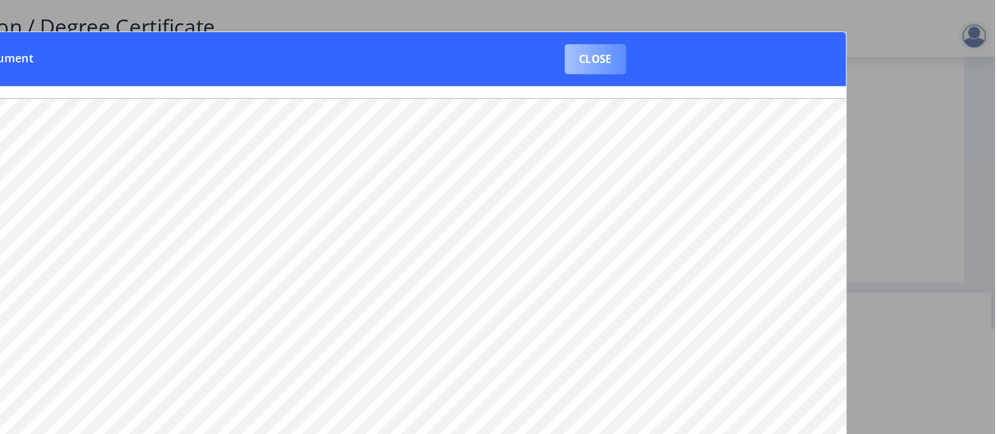
click at [661, 57] on button "Close" at bounding box center [661, 49] width 52 height 25
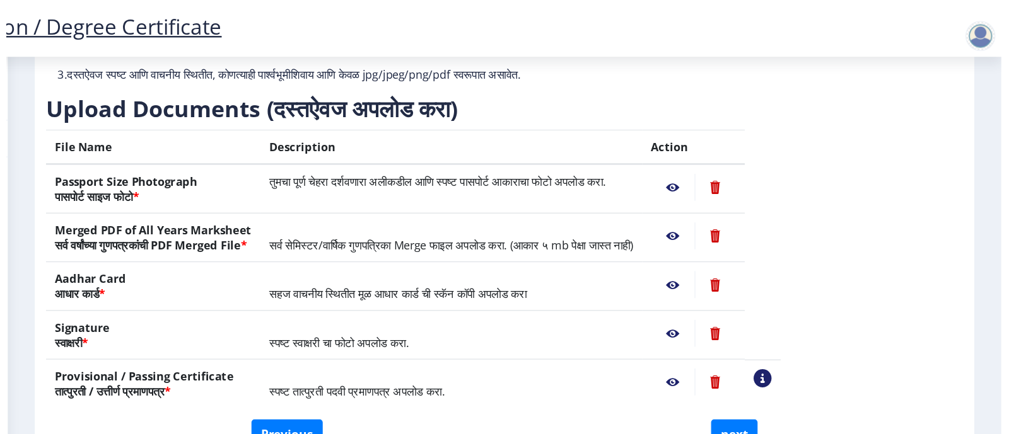
scroll to position [40, 0]
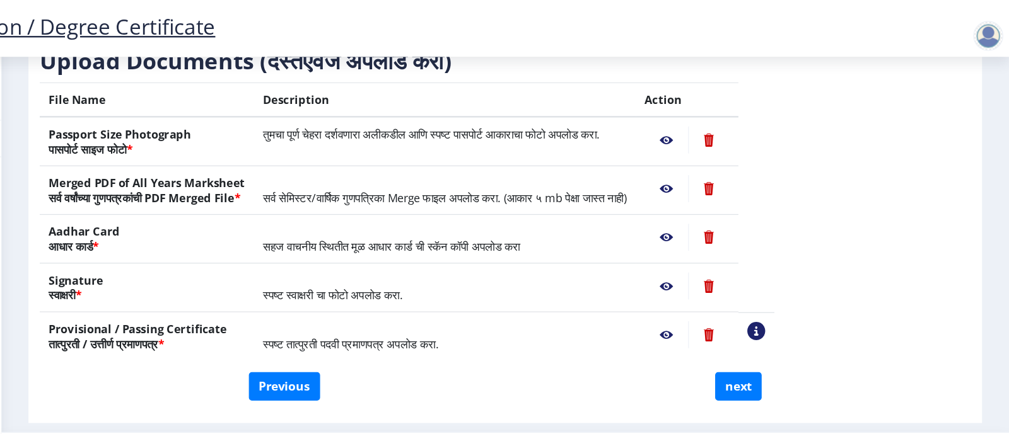
click at [739, 233] on nb-action at bounding box center [720, 241] width 37 height 23
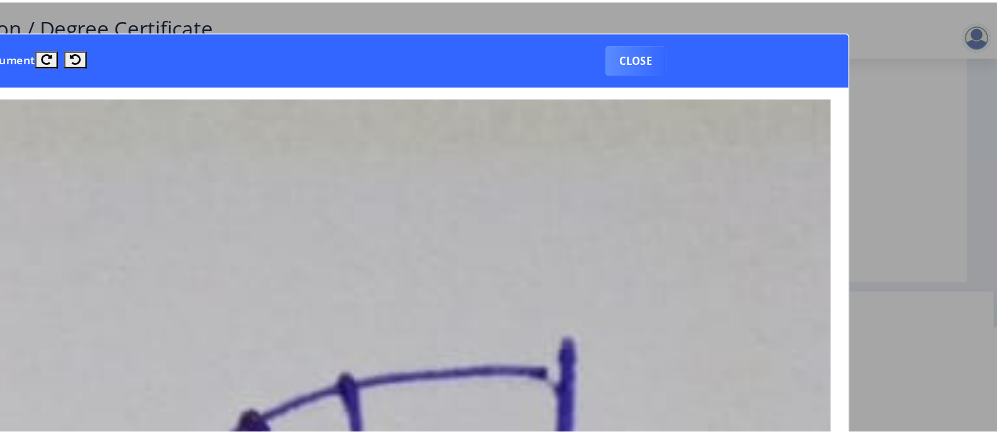
scroll to position [0, 0]
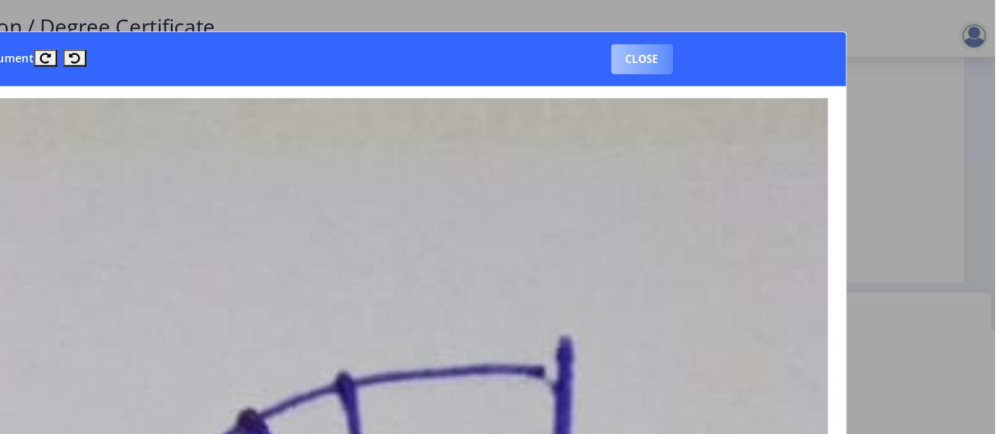
click at [685, 44] on button "Close" at bounding box center [700, 49] width 52 height 25
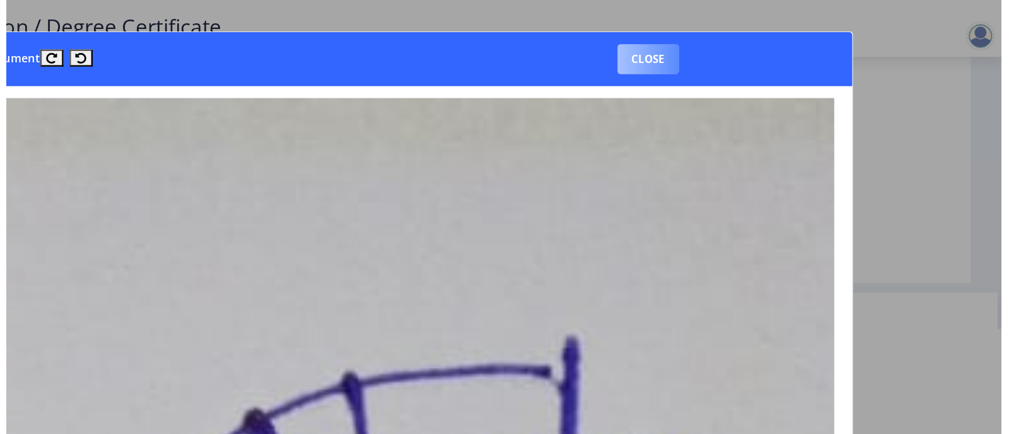
scroll to position [40, 0]
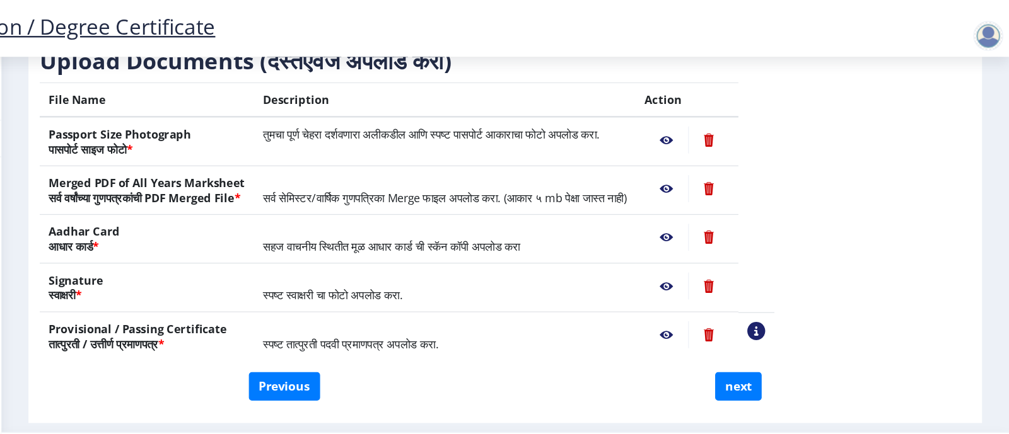
click at [739, 281] on nb-action at bounding box center [720, 281] width 37 height 23
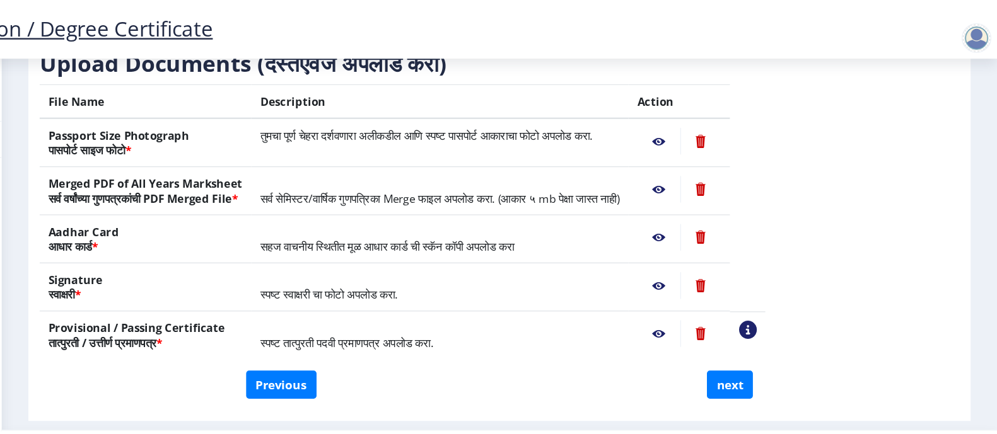
scroll to position [0, 0]
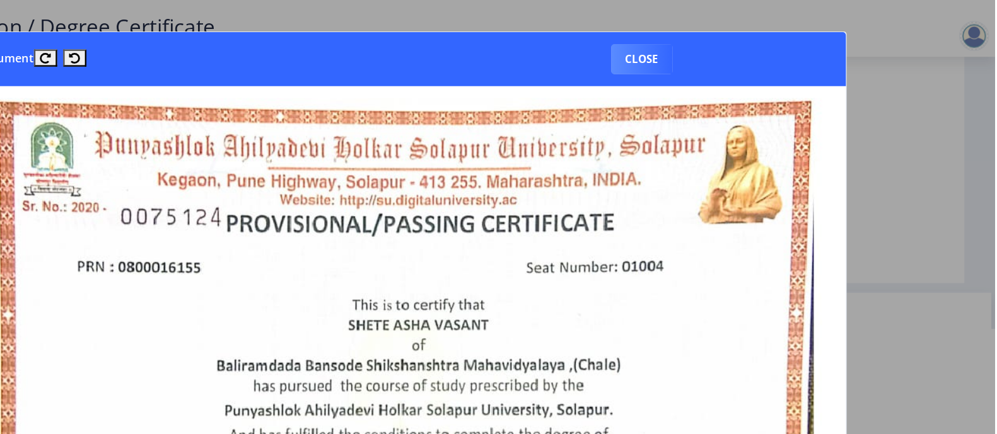
click at [698, 31] on nb-card-header "Document Close" at bounding box center [498, 49] width 747 height 45
click at [708, 54] on button "Close" at bounding box center [700, 49] width 52 height 25
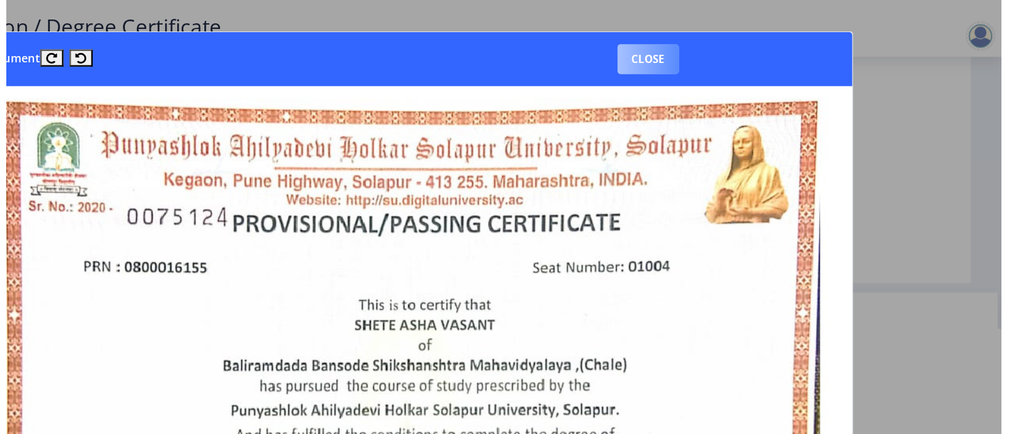
scroll to position [40, 0]
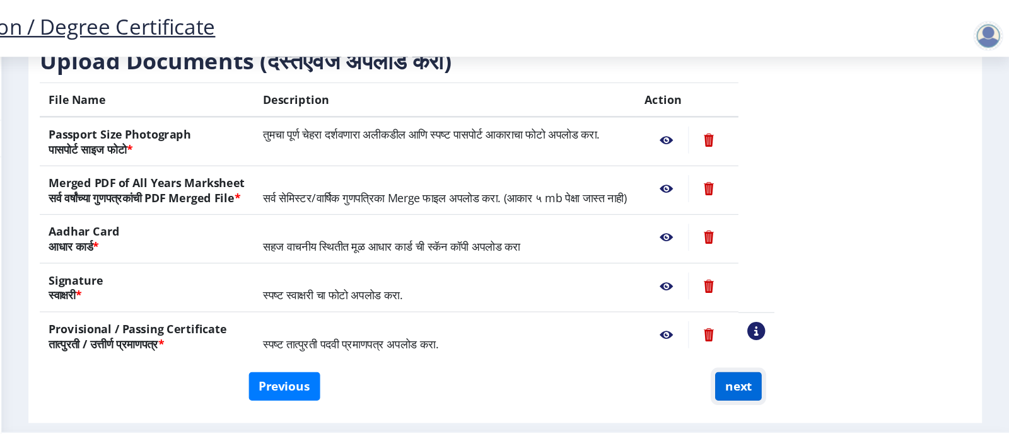
click at [766, 324] on button "next" at bounding box center [781, 325] width 39 height 24
select select
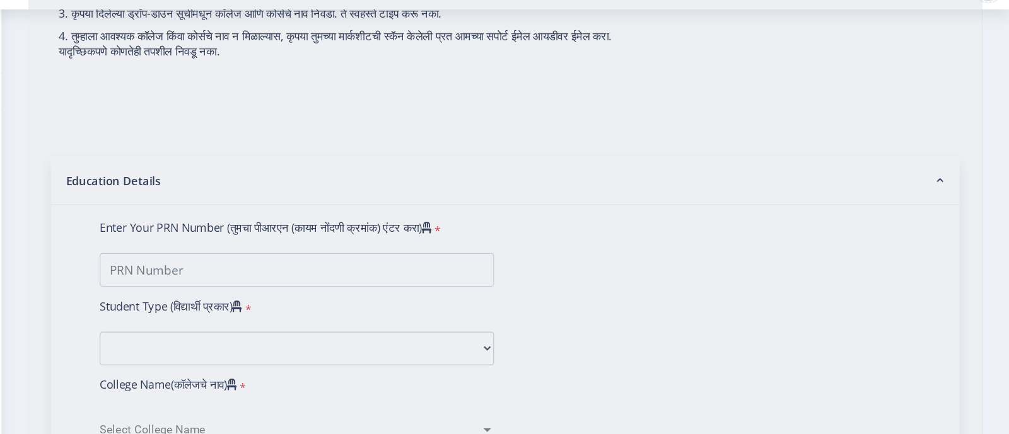
scroll to position [0, 0]
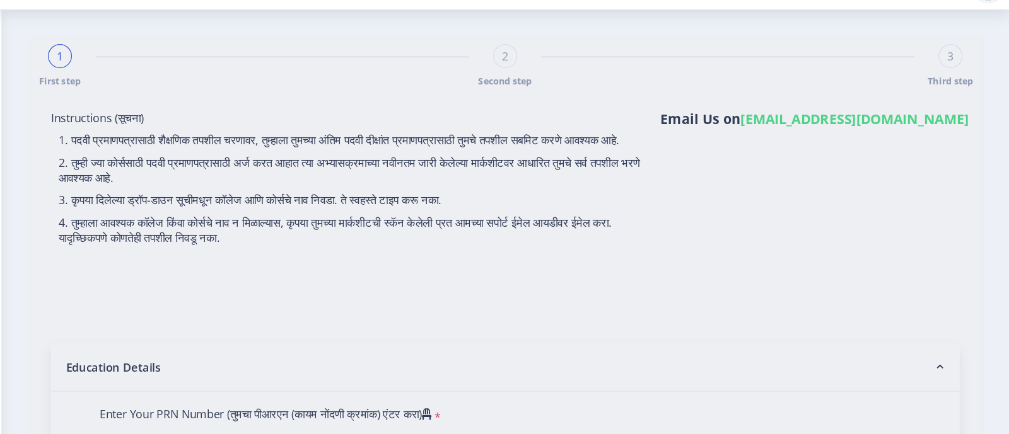
select select
type input "[PERSON_NAME]"
type input "SHOBHA"
select select
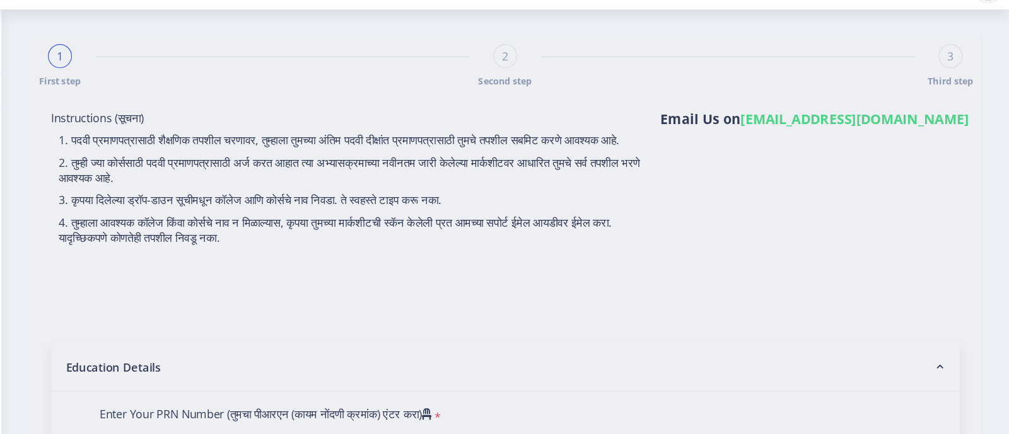
select select
type input "[PERSON_NAME]"
type input "SHOBHA"
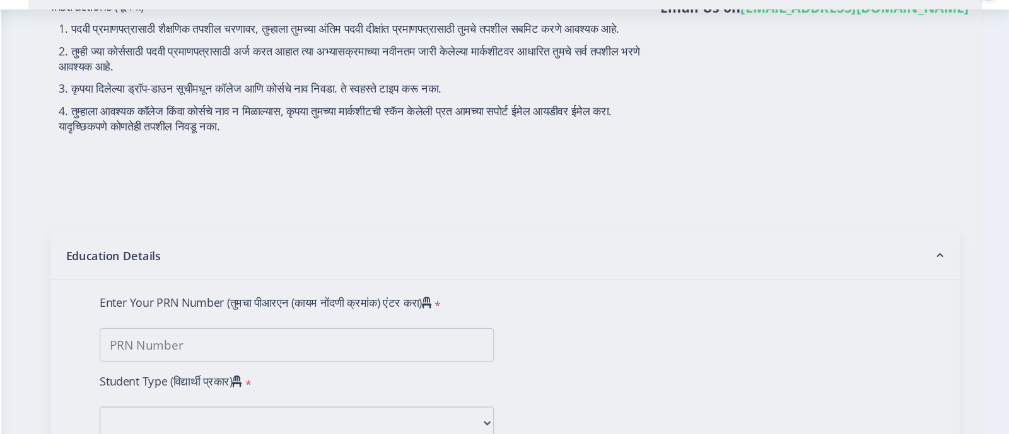
type input "0800016155"
select select "Regular"
select select "2008"
select select "May"
select select "FIRST CLASS WITH DISTINCTION"
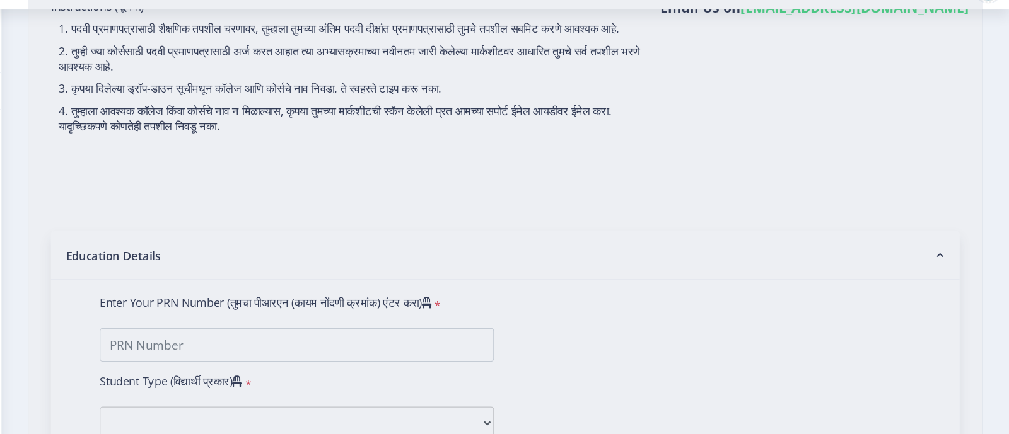
type input "01004"
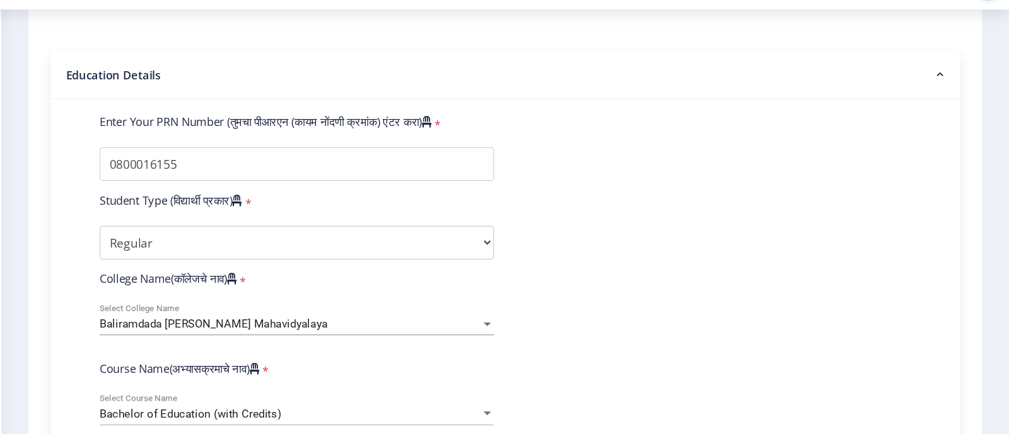
scroll to position [252, 0]
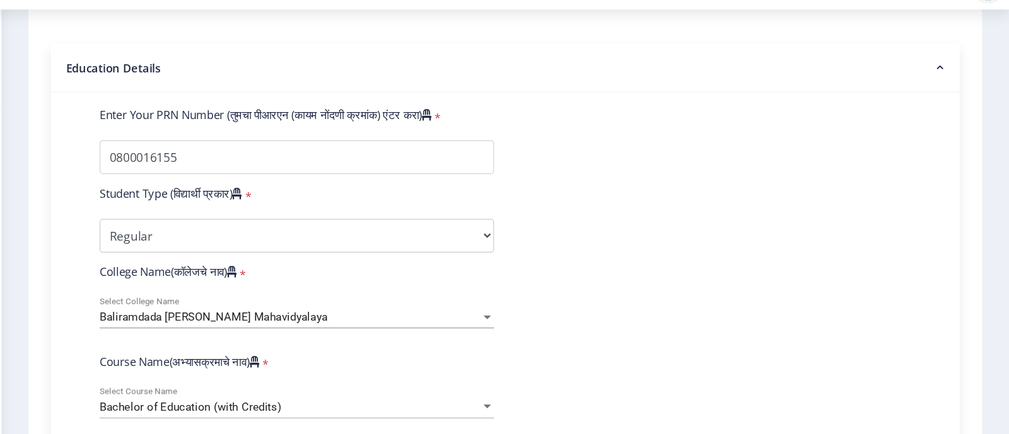
select select
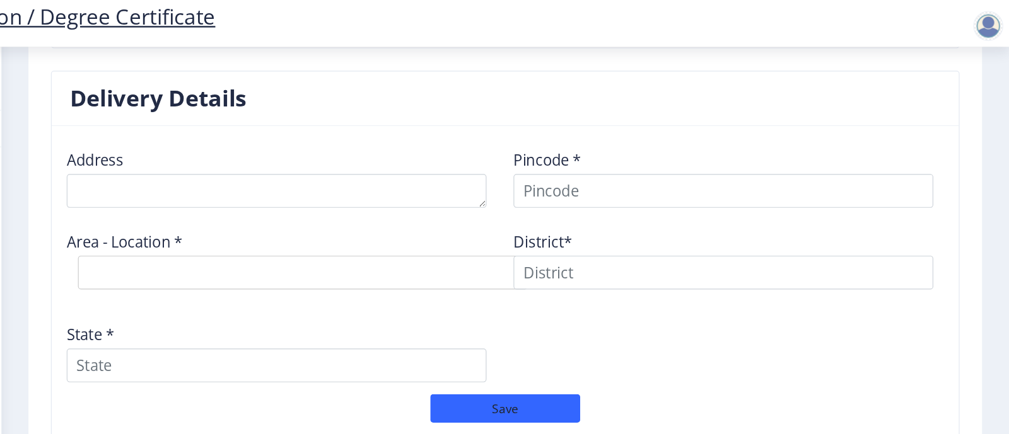
scroll to position [1040, 0]
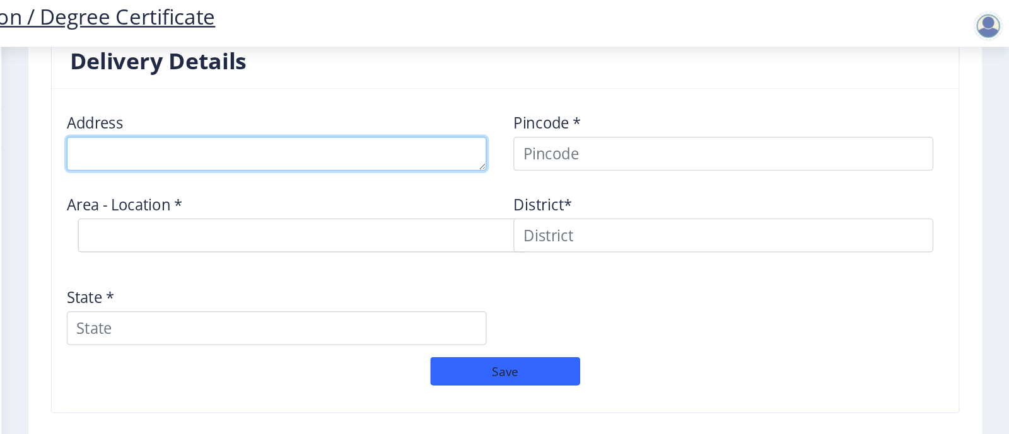
click at [466, 124] on textarea at bounding box center [392, 138] width 353 height 28
type textarea "a"
type textarea "At post Lanja,Puratwadi Taluka Lanja"
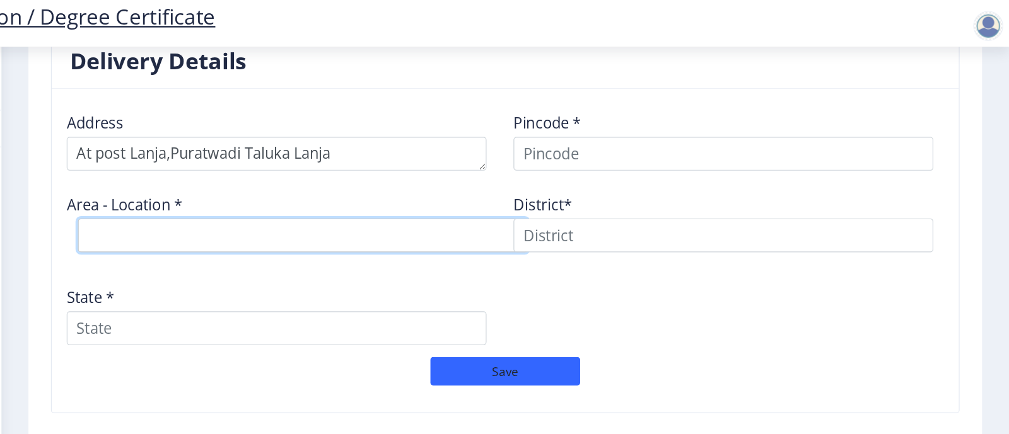
click at [466, 200] on select "Select Area Location" at bounding box center [415, 206] width 378 height 28
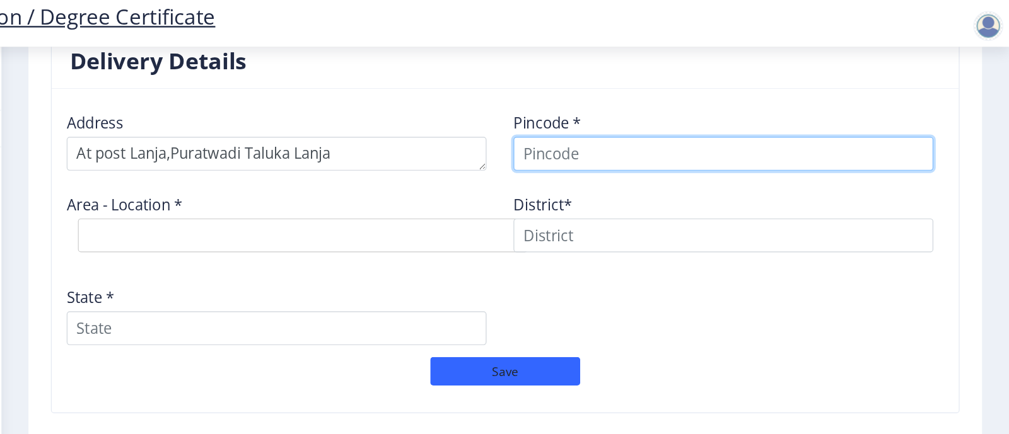
click at [620, 137] on input at bounding box center [768, 138] width 353 height 28
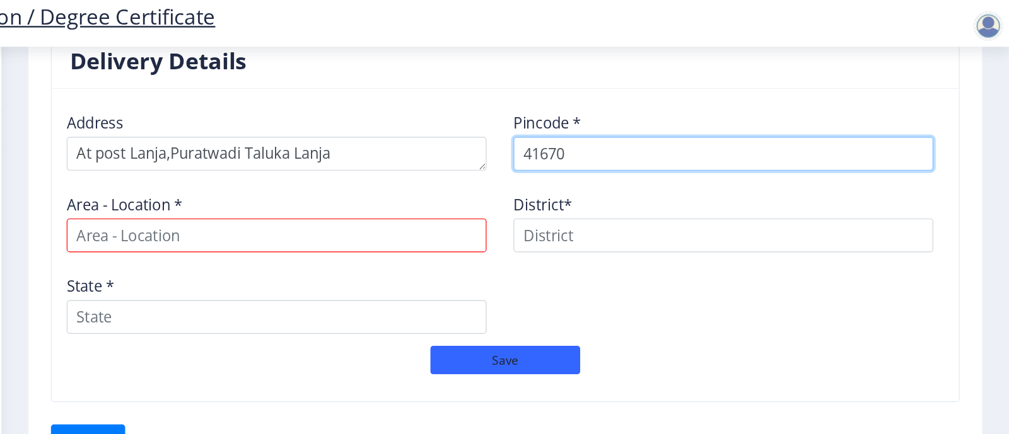
type input "416701"
select select
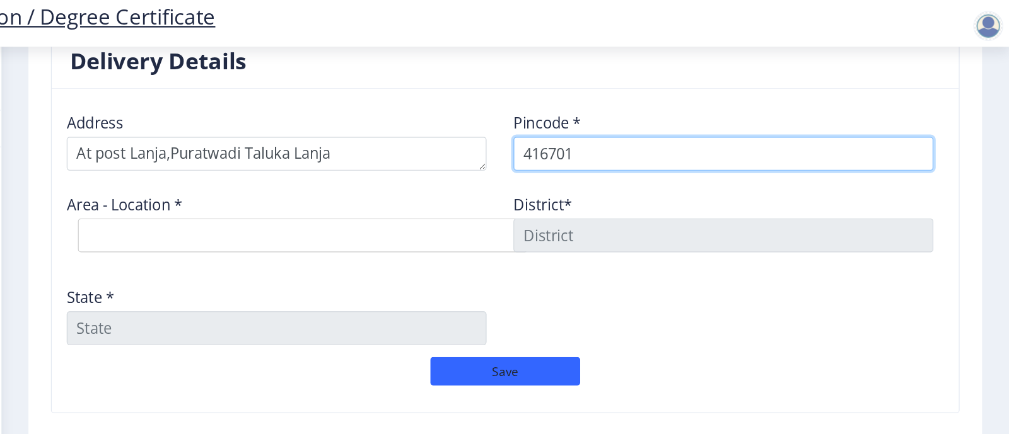
type input "416701"
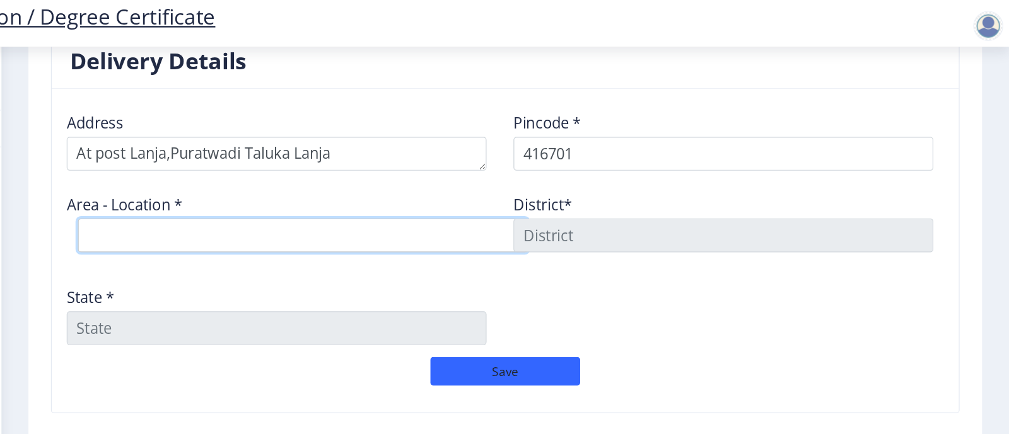
click at [467, 198] on select "Select Area Location Bapere B.O Bhambed B.O Golawashi [PERSON_NAME] B.O Hardakh…" at bounding box center [415, 206] width 378 height 28
select select "15: Object"
click at [226, 192] on select "Select Area Location Bapere B.O Bhambed B.O Golawashi [PERSON_NAME] B.O Hardakh…" at bounding box center [415, 206] width 378 height 28
type input "RATNAGIRI"
type input "[GEOGRAPHIC_DATA]"
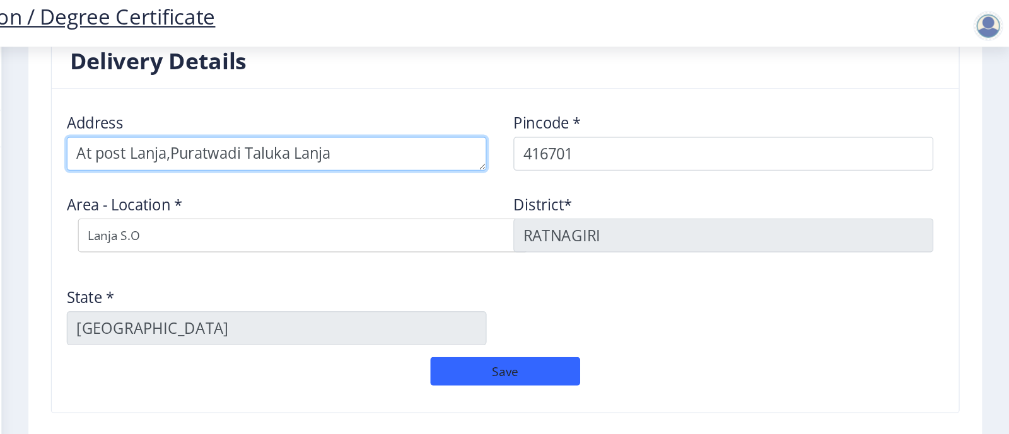
click at [303, 134] on textarea at bounding box center [392, 138] width 353 height 28
type textarea "At post Lanja, Puratwadi Taluka Lanja"
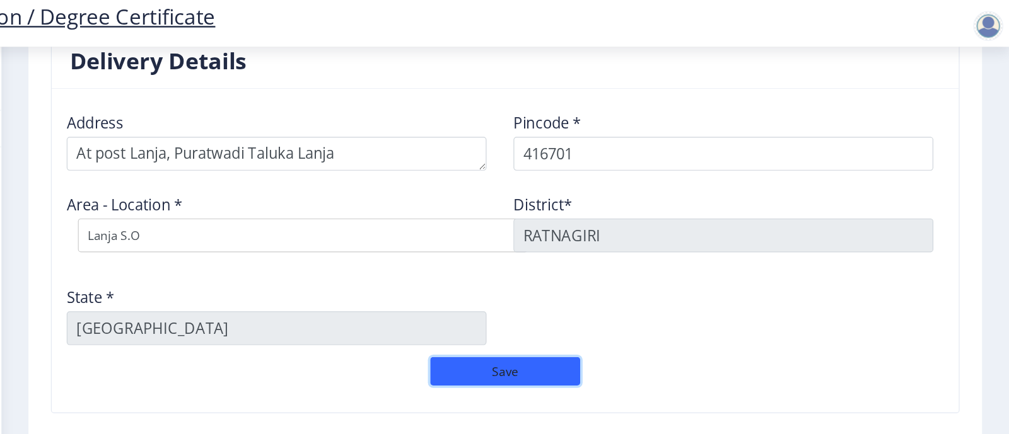
click at [584, 318] on button "Save" at bounding box center [585, 321] width 126 height 24
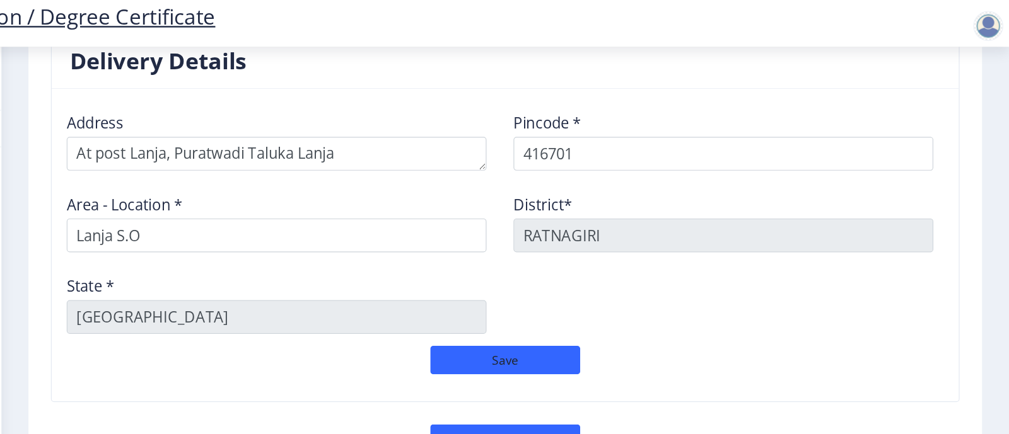
click at [803, 240] on div "Address Pincode * 416701 Area - Location * [GEOGRAPHIC_DATA]* [GEOGRAPHIC_DATA]…" at bounding box center [585, 196] width 752 height 206
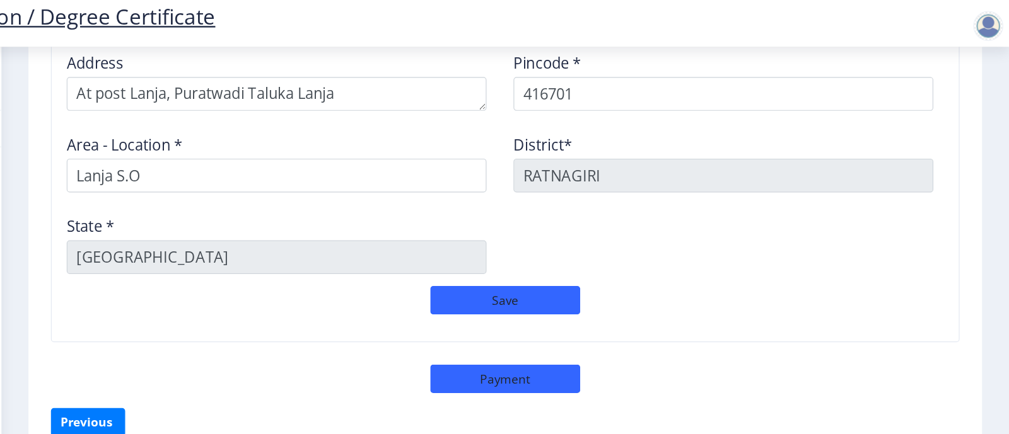
scroll to position [1093, 0]
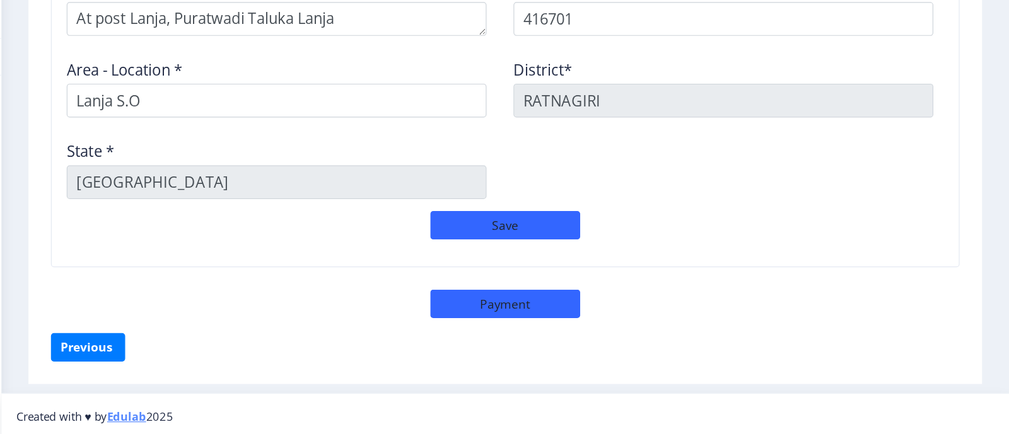
click at [595, 307] on div "Delivery Details Address Pincode * 416701 Area - Location * [GEOGRAPHIC_DATA]* …" at bounding box center [585, 148] width 783 height 329
click at [600, 255] on button "Save" at bounding box center [585, 259] width 126 height 24
click at [547, 255] on button "Save" at bounding box center [585, 259] width 126 height 24
click at [590, 252] on button "Save" at bounding box center [585, 259] width 126 height 24
click at [606, 253] on button "Save" at bounding box center [585, 259] width 126 height 24
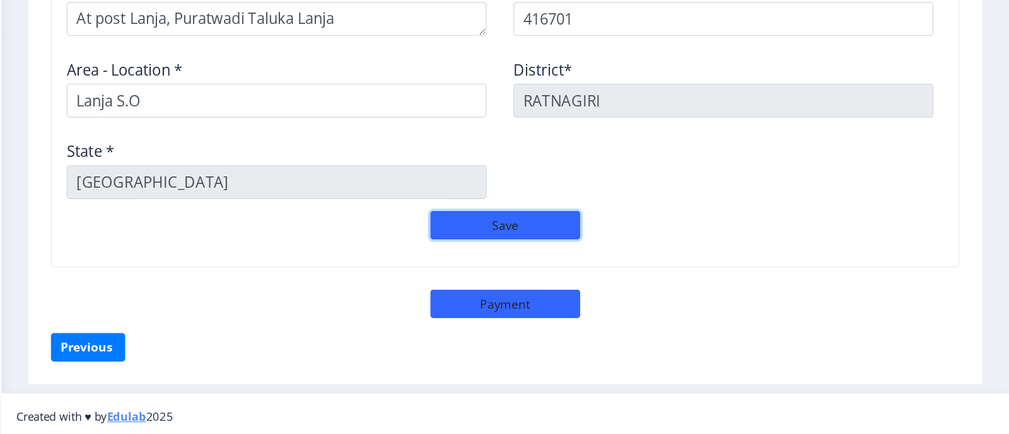
click at [606, 253] on button "Save" at bounding box center [585, 259] width 126 height 24
click at [585, 252] on button "Save" at bounding box center [585, 259] width 126 height 24
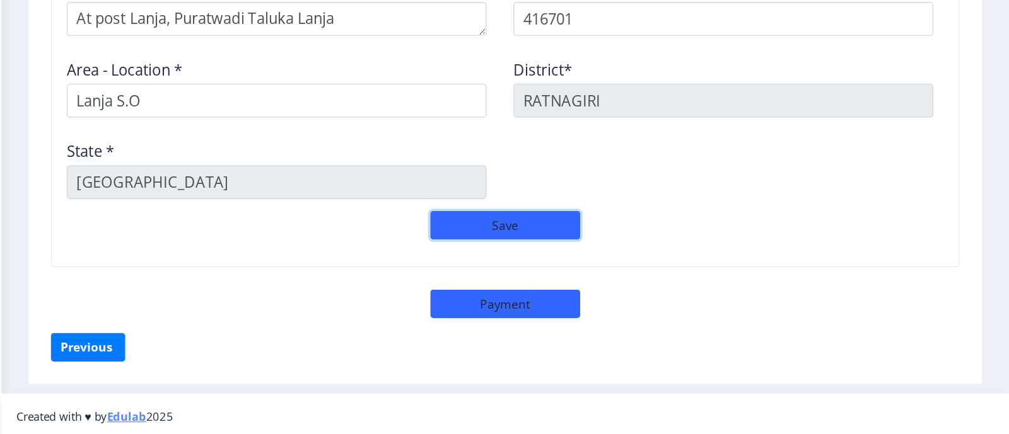
click at [585, 252] on button "Save" at bounding box center [585, 259] width 126 height 24
click at [532, 243] on div "Address Pincode * 416701 Area - Location * [GEOGRAPHIC_DATA]* [GEOGRAPHIC_DATA]…" at bounding box center [585, 143] width 752 height 206
click at [540, 254] on button "Save" at bounding box center [585, 259] width 126 height 24
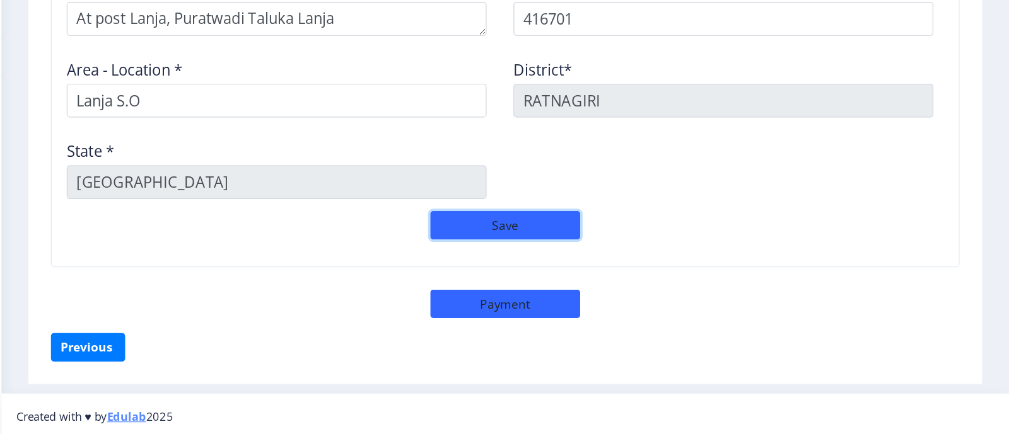
click at [540, 254] on button "Save" at bounding box center [585, 259] width 126 height 24
click at [577, 250] on button "Save" at bounding box center [585, 259] width 126 height 24
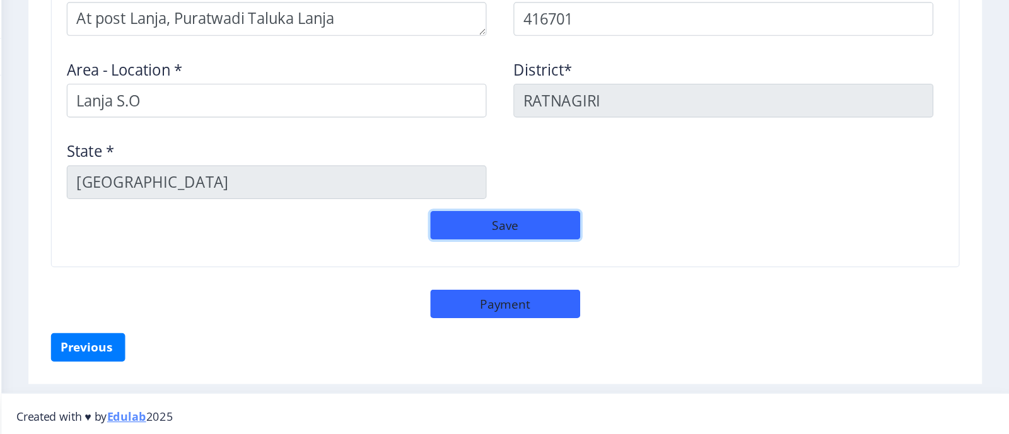
click at [577, 250] on button "Save" at bounding box center [585, 259] width 126 height 24
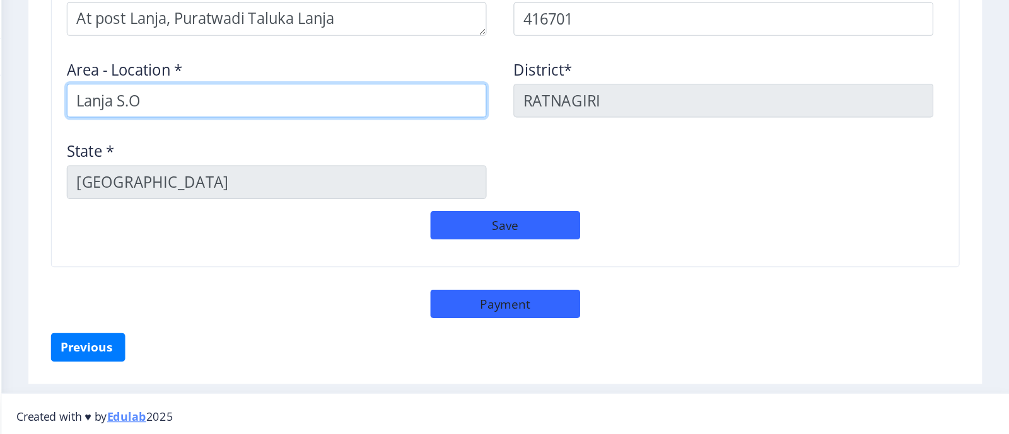
click at [532, 154] on input "Lanja S.O" at bounding box center [392, 153] width 353 height 28
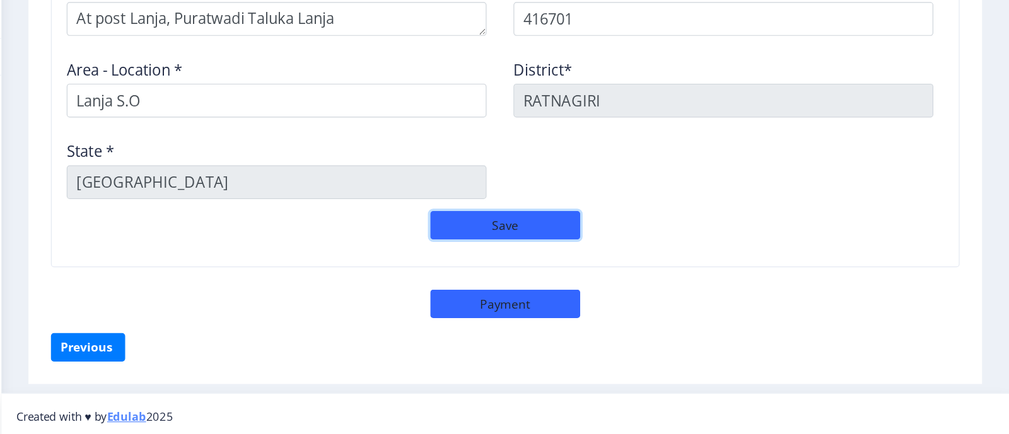
click at [545, 250] on button "Save" at bounding box center [585, 259] width 126 height 24
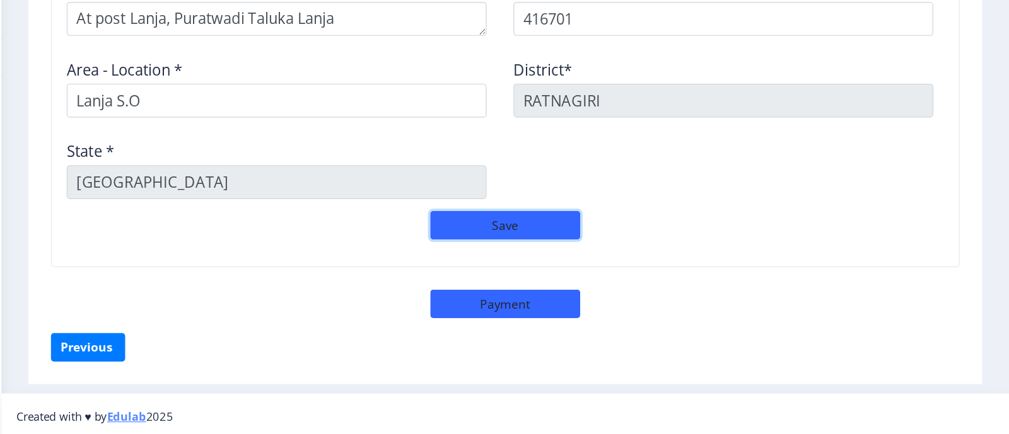
click at [545, 250] on button "Save" at bounding box center [585, 259] width 126 height 24
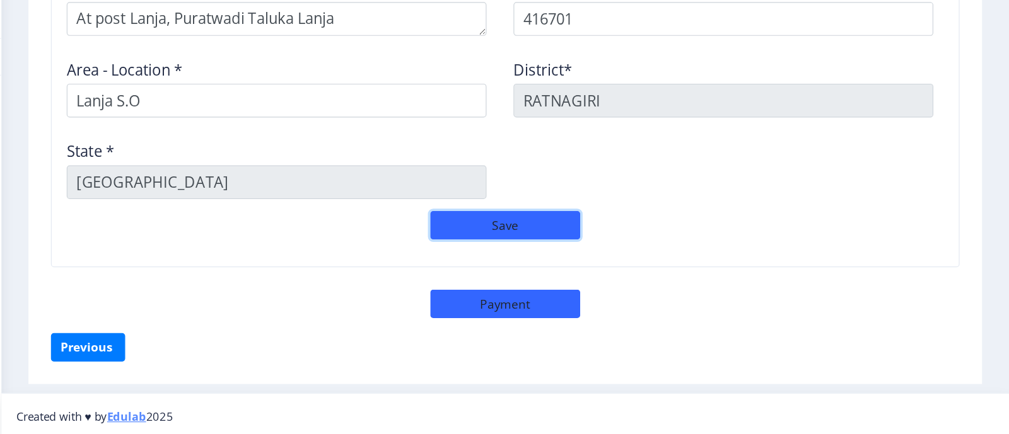
click at [545, 250] on button "Save" at bounding box center [585, 259] width 126 height 24
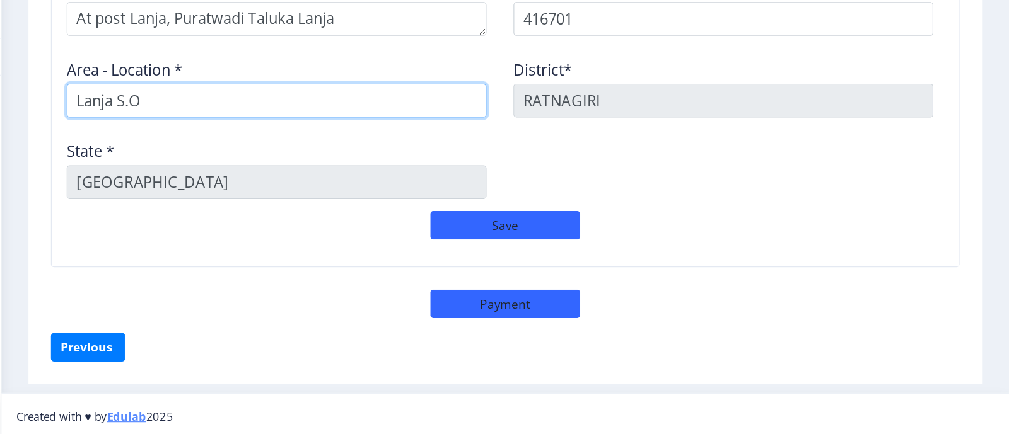
click at [530, 149] on input "Lanja S.O" at bounding box center [392, 153] width 353 height 28
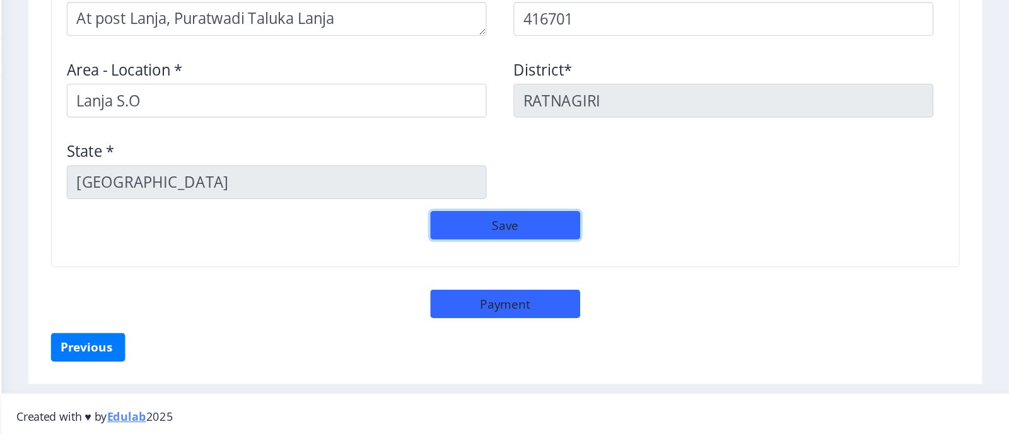
click at [581, 254] on button "Save" at bounding box center [585, 259] width 126 height 24
click at [626, 253] on button "Save" at bounding box center [585, 259] width 126 height 24
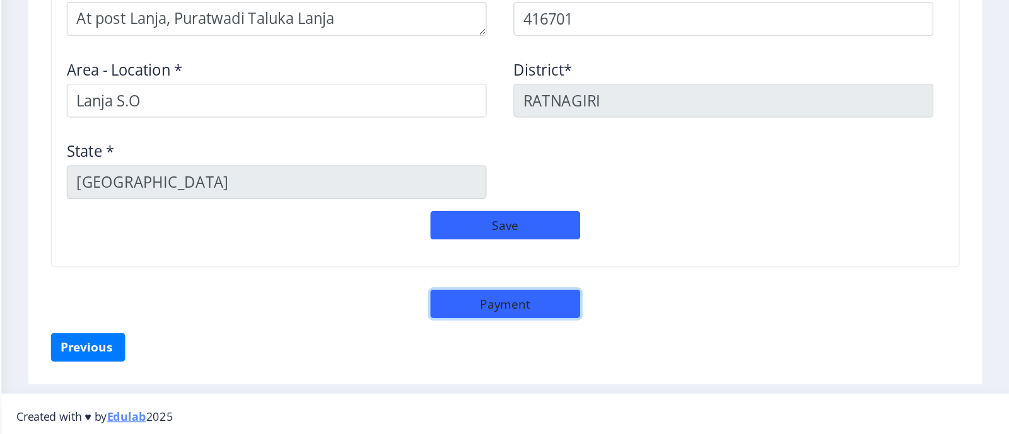
click at [579, 328] on button "Payment" at bounding box center [585, 325] width 126 height 24
select select "sealed"
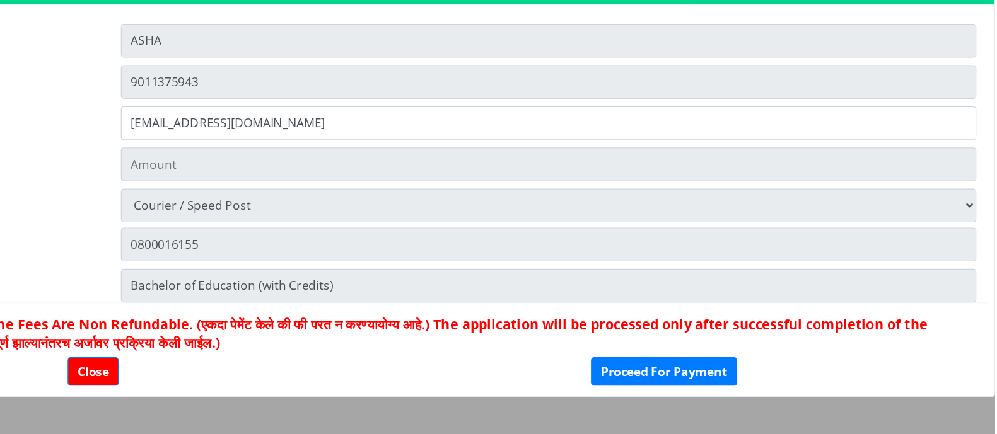
scroll to position [1091, 0]
type input "2885"
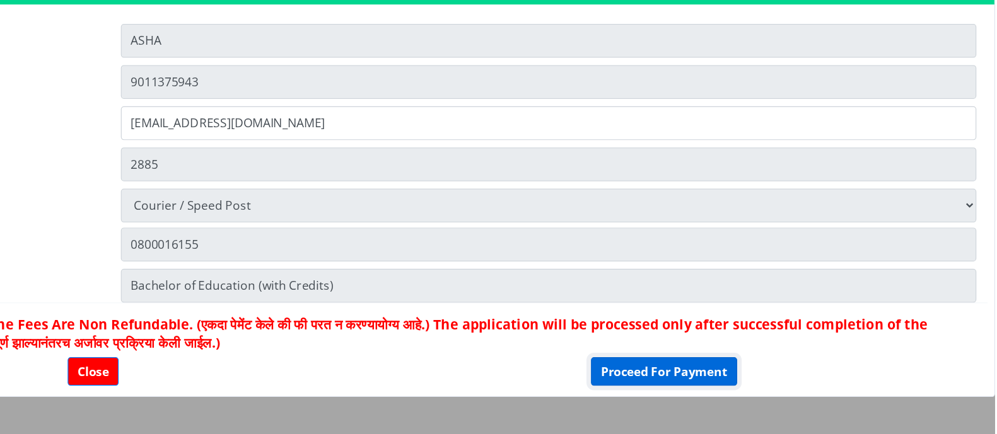
click at [745, 347] on button "Proceed For Payment" at bounding box center [718, 376] width 123 height 24
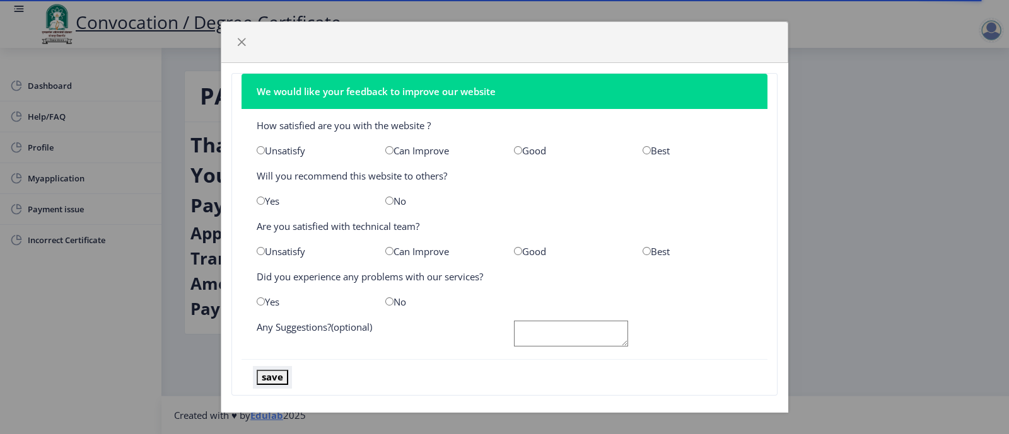
click at [269, 378] on button "save" at bounding box center [273, 377] width 32 height 15
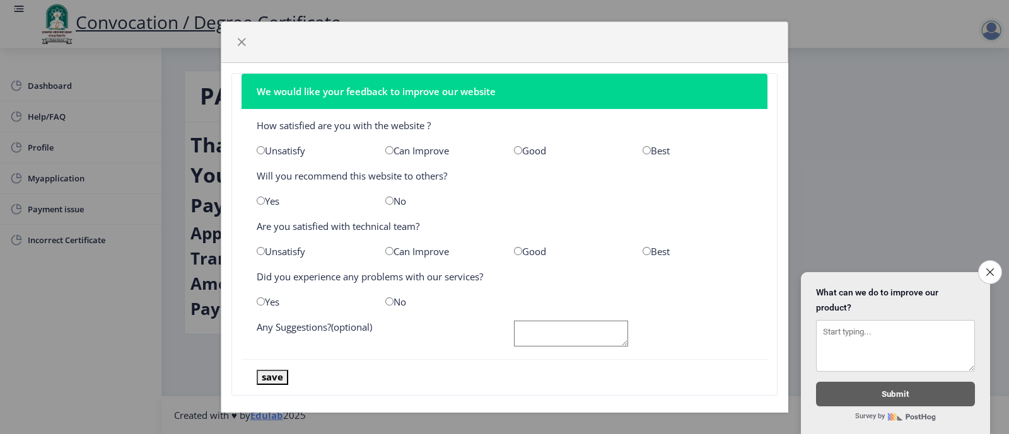
click at [520, 155] on div "Good" at bounding box center [568, 150] width 129 height 13
click at [514, 150] on input "radio" at bounding box center [518, 150] width 8 height 8
radio input "true"
click at [648, 253] on div "Best" at bounding box center [697, 251] width 129 height 13
click at [642, 253] on input "radio" at bounding box center [646, 251] width 8 height 8
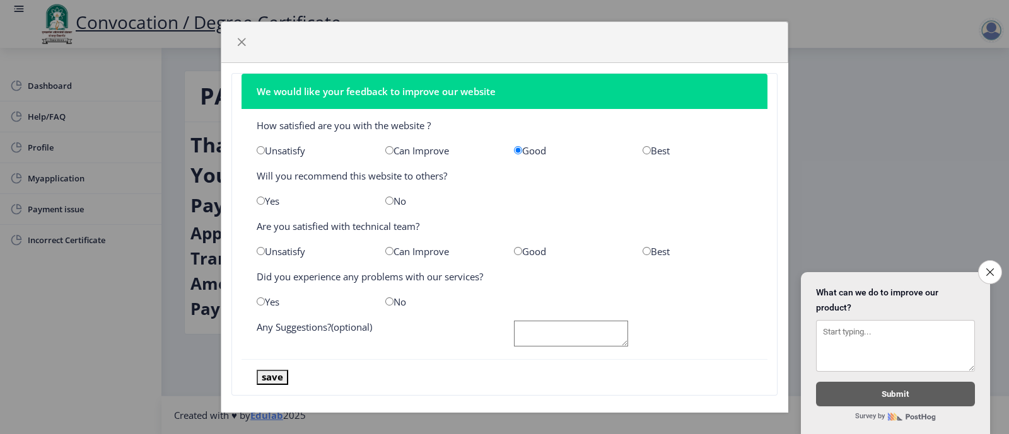
radio input "true"
click at [642, 149] on input "radio" at bounding box center [646, 150] width 8 height 8
radio input "true"
click at [259, 200] on input "radio" at bounding box center [261, 201] width 8 height 8
radio input "true"
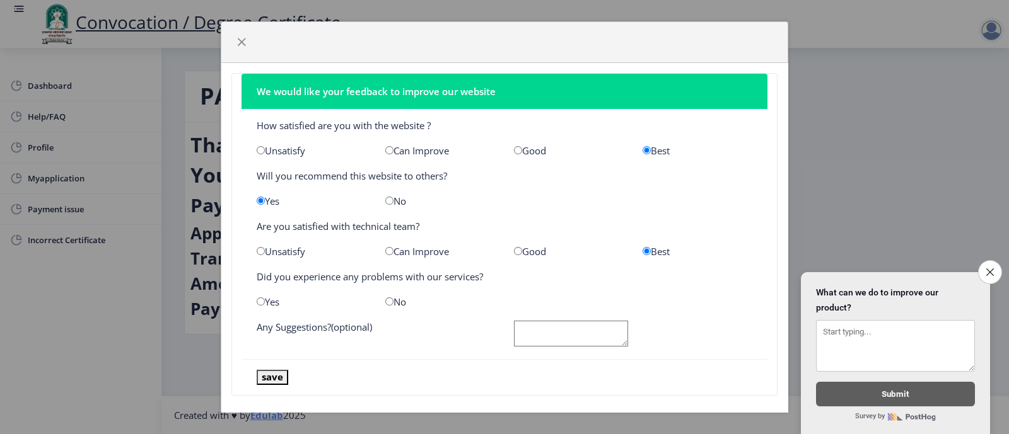
click at [388, 302] on input "radio" at bounding box center [389, 302] width 8 height 8
radio input "true"
click at [279, 379] on button "save" at bounding box center [273, 377] width 32 height 15
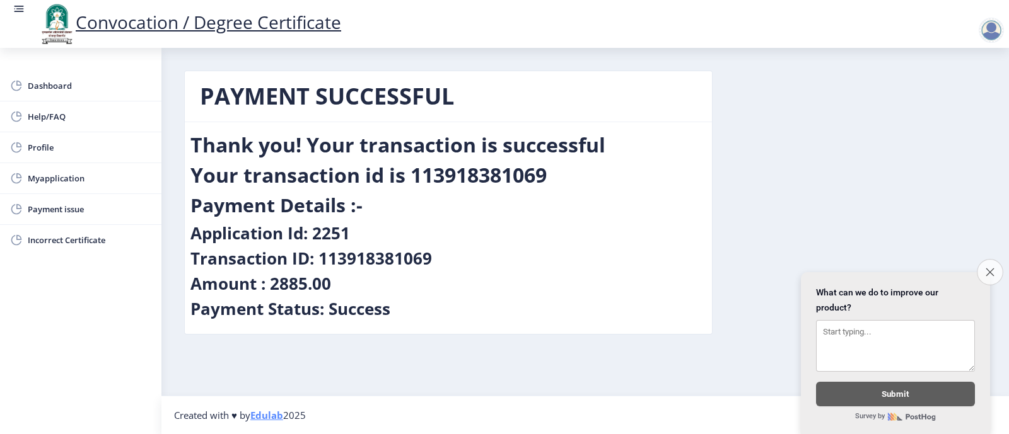
click at [990, 268] on icon "Close survey" at bounding box center [989, 272] width 8 height 8
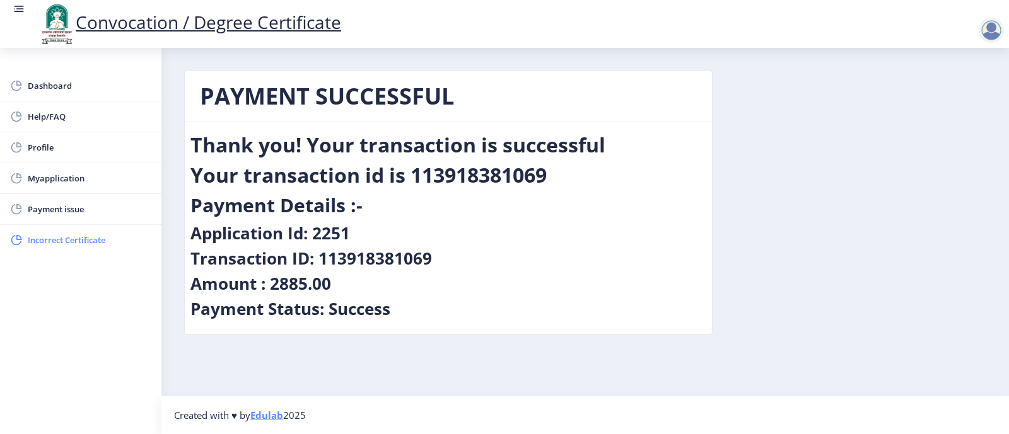
click at [115, 246] on span "Incorrect Certificate" at bounding box center [90, 240] width 124 height 15
